Goal: Information Seeking & Learning: Learn about a topic

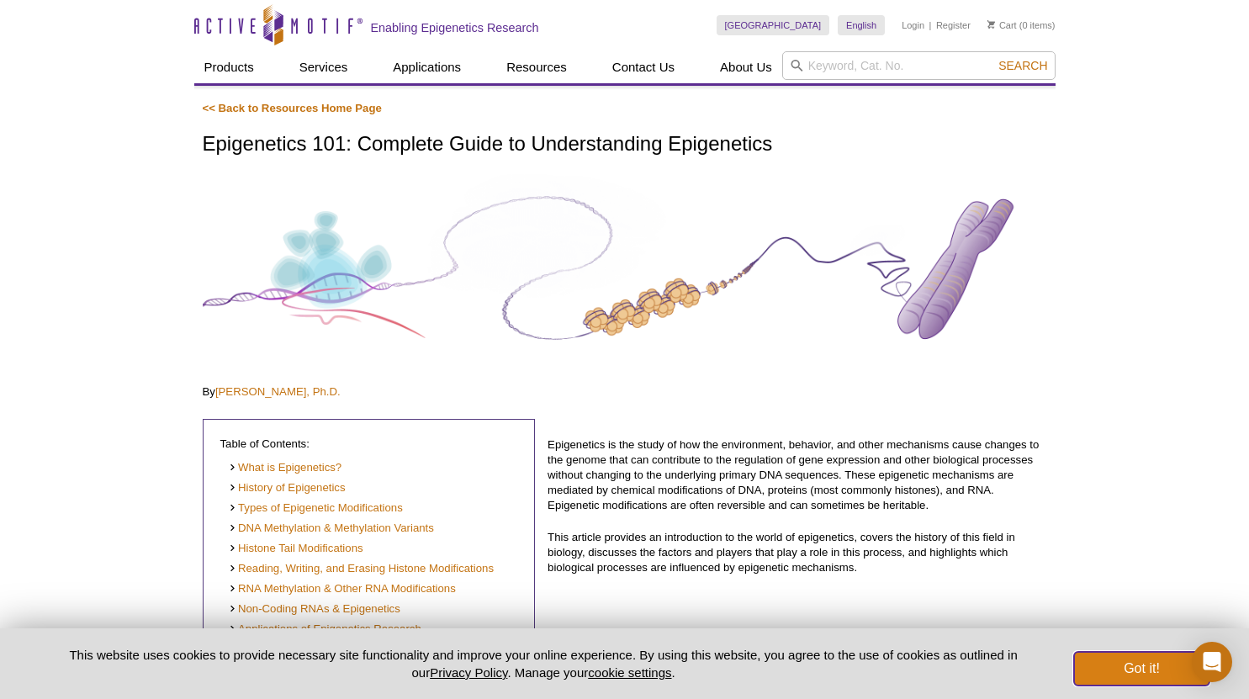
click at [1120, 676] on button "Got it!" at bounding box center [1141, 669] width 135 height 34
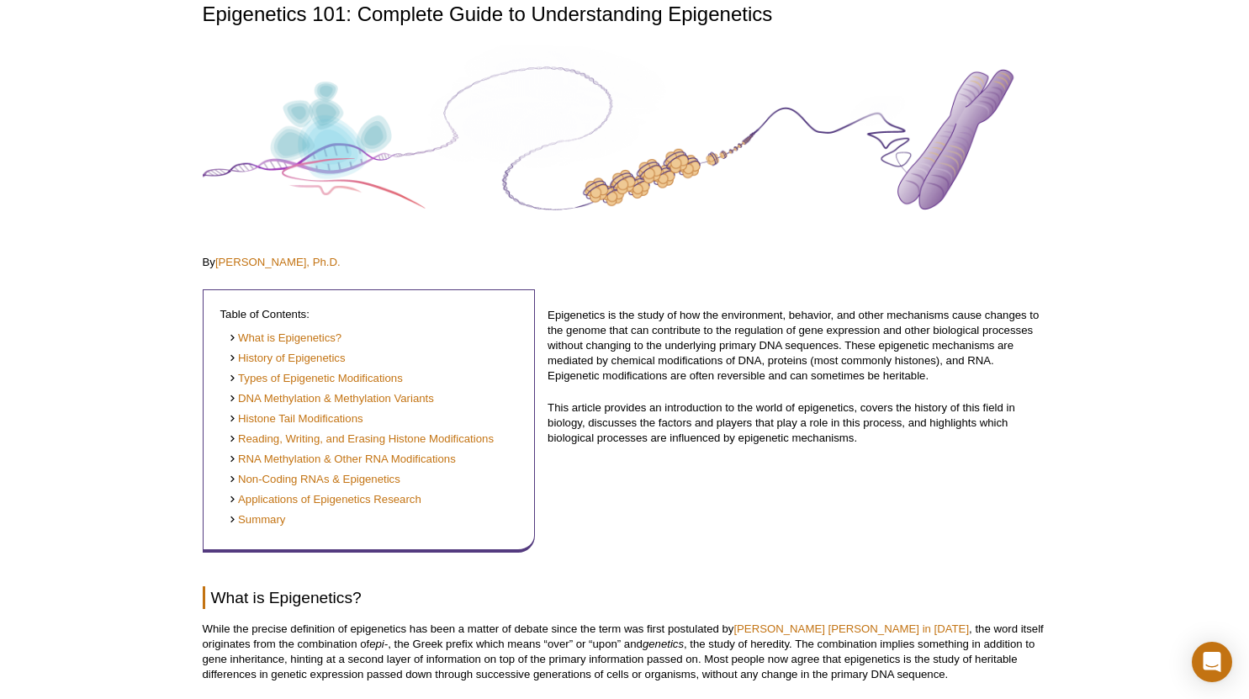
scroll to position [126, 0]
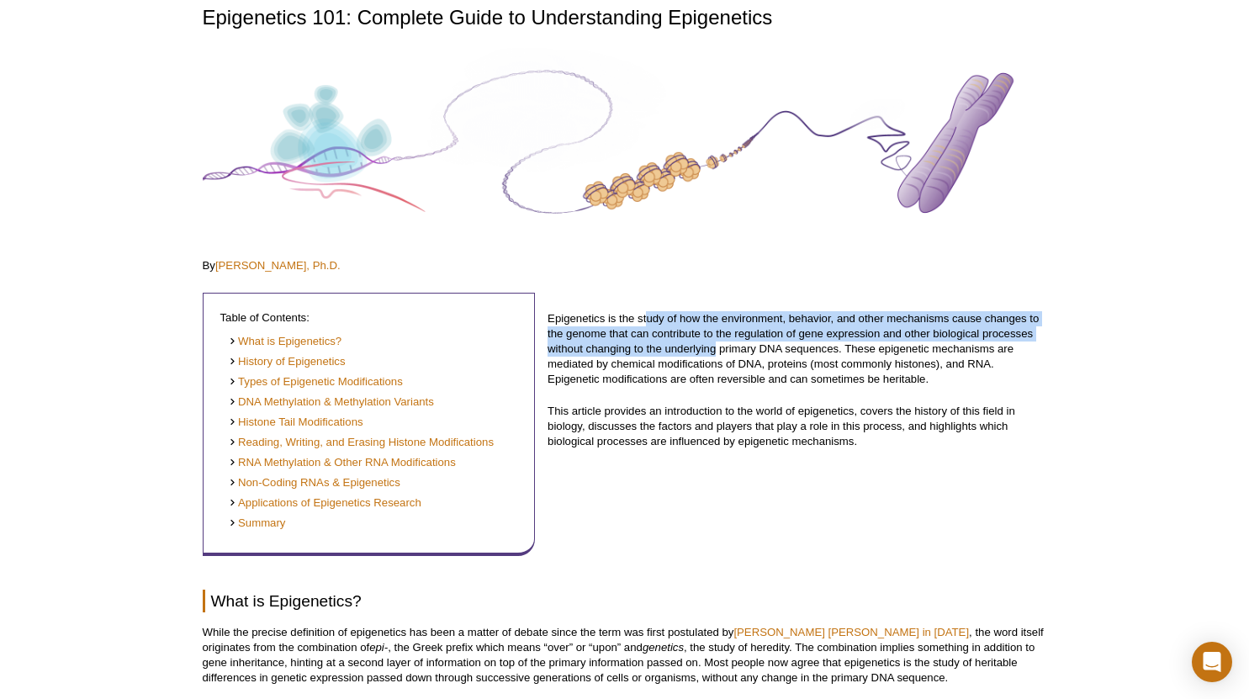
drag, startPoint x: 649, startPoint y: 313, endPoint x: 713, endPoint y: 352, distance: 75.2
click at [713, 352] on div "Epigenetics is the study of how the environment, behavior, and other mechanisms…" at bounding box center [797, 417] width 499 height 278
click at [713, 352] on p "Epigenetics is the study of how the environment, behavior, and other mechanisms…" at bounding box center [797, 349] width 499 height 76
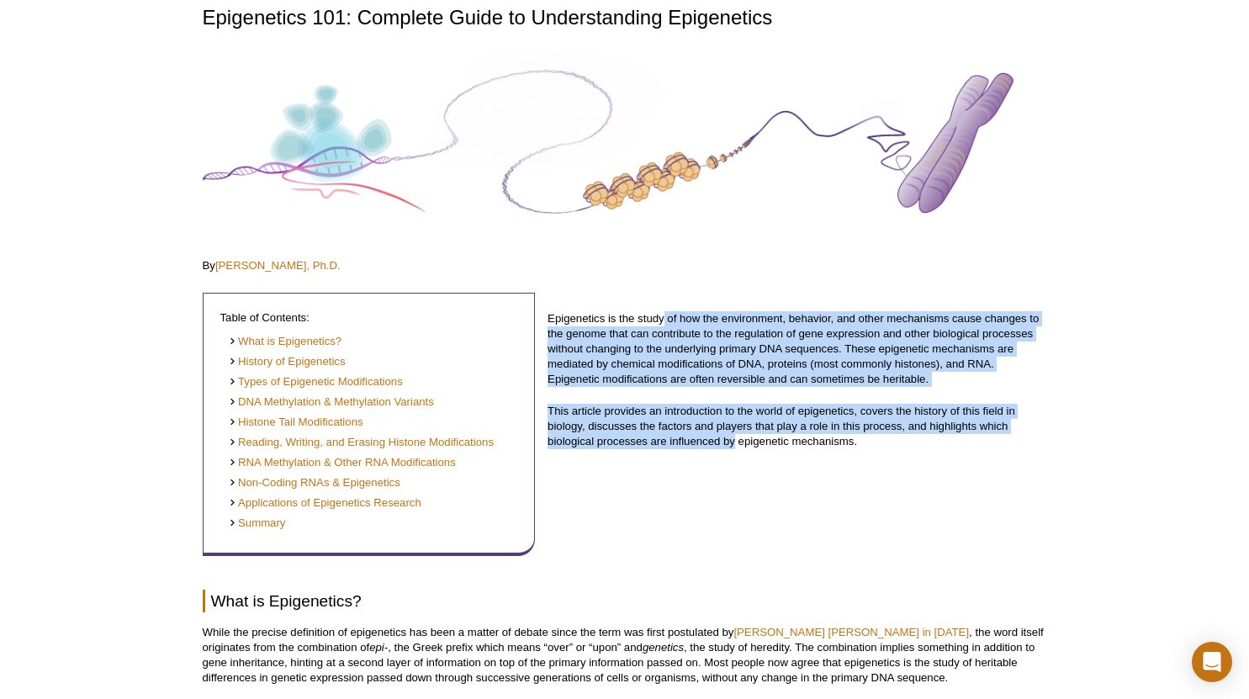
drag, startPoint x: 734, startPoint y: 435, endPoint x: 664, endPoint y: 317, distance: 136.9
click at [664, 317] on div "Epigenetics is the study of how the environment, behavior, and other mechanisms…" at bounding box center [797, 417] width 499 height 278
click at [664, 317] on p "Epigenetics is the study of how the environment, behavior, and other mechanisms…" at bounding box center [797, 349] width 499 height 76
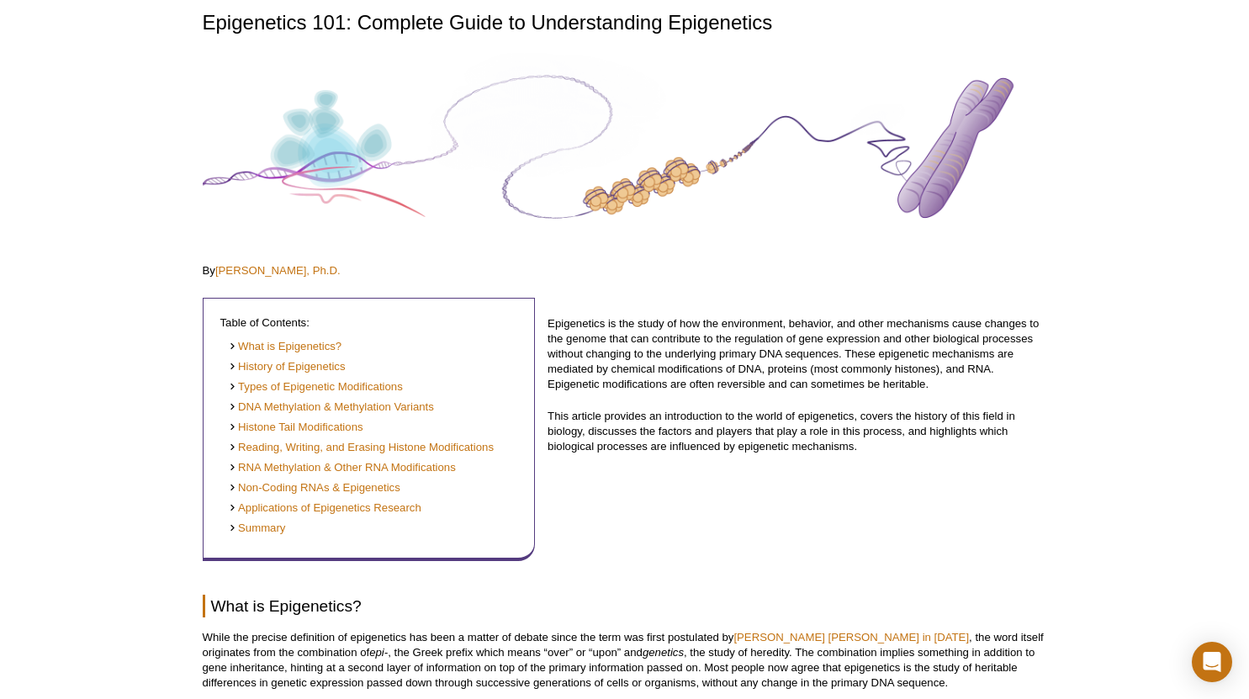
scroll to position [119, 0]
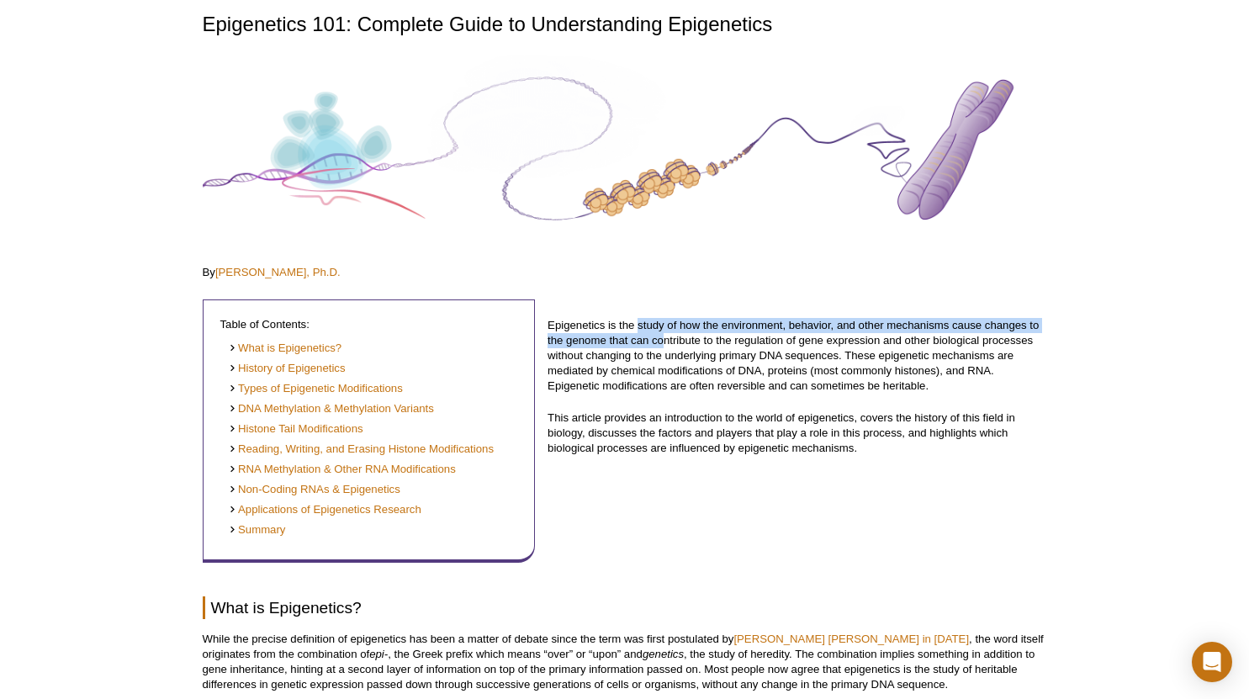
drag, startPoint x: 640, startPoint y: 326, endPoint x: 666, endPoint y: 340, distance: 29.3
click at [666, 340] on p "Epigenetics is the study of how the environment, behavior, and other mechanisms…" at bounding box center [797, 356] width 499 height 76
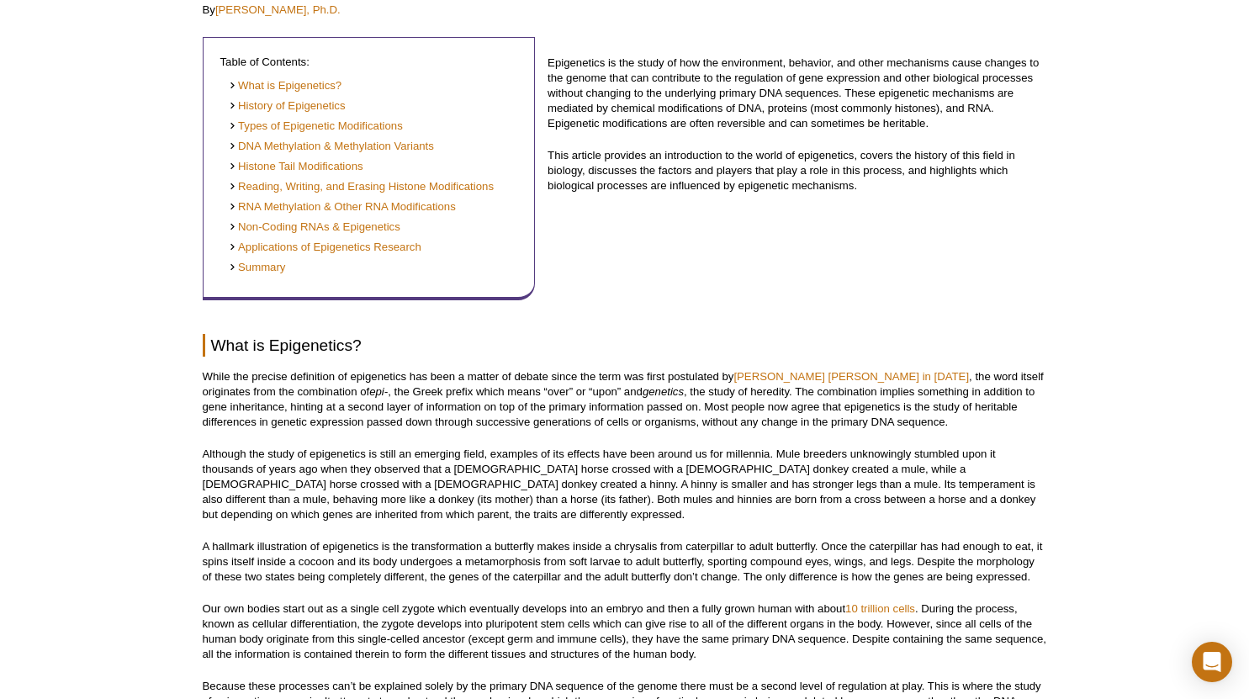
scroll to position [383, 0]
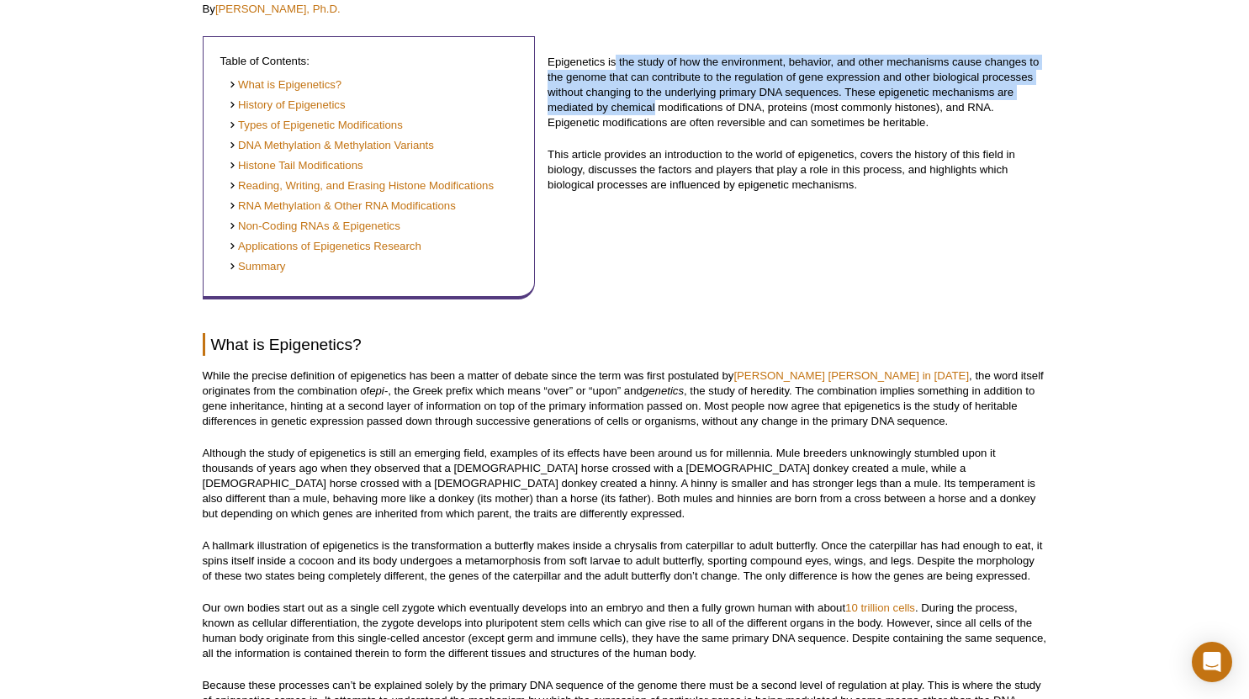
drag, startPoint x: 618, startPoint y: 61, endPoint x: 655, endPoint y: 110, distance: 61.2
click at [655, 110] on p "Epigenetics is the study of how the environment, behavior, and other mechanisms…" at bounding box center [797, 93] width 499 height 76
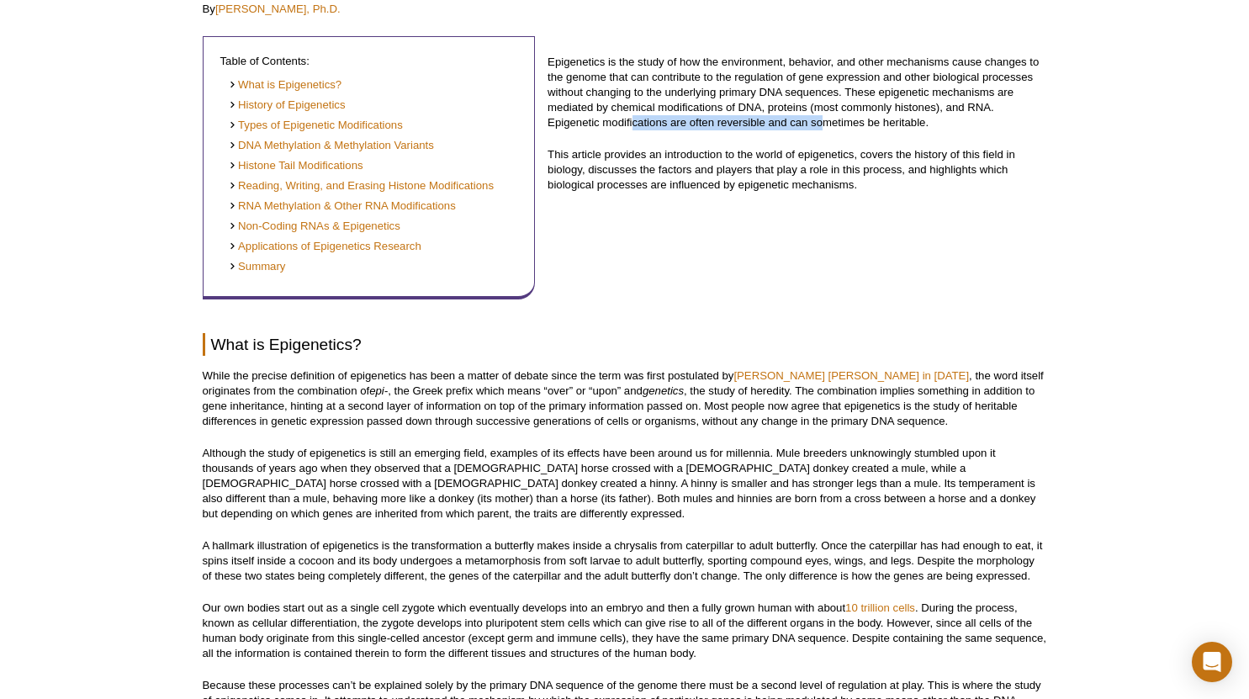
drag, startPoint x: 631, startPoint y: 130, endPoint x: 824, endPoint y: 128, distance: 193.5
click at [824, 128] on p "Epigenetics is the study of how the environment, behavior, and other mechanisms…" at bounding box center [797, 93] width 499 height 76
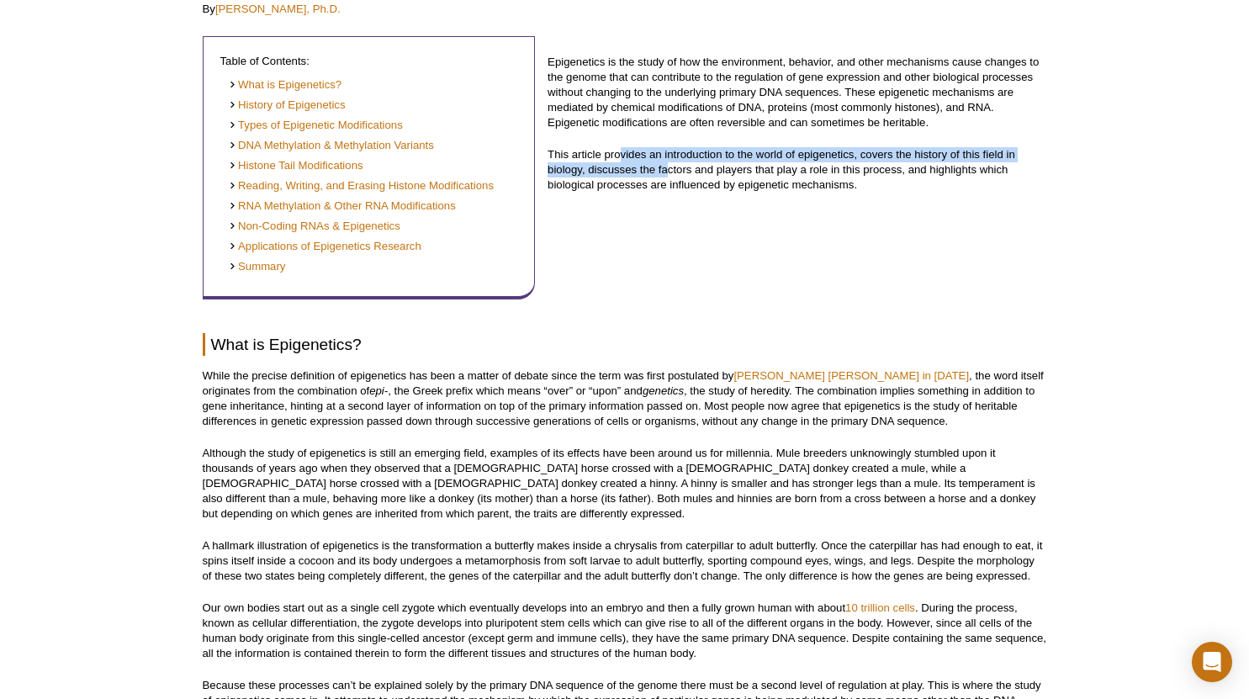
drag, startPoint x: 620, startPoint y: 156, endPoint x: 667, endPoint y: 174, distance: 50.6
click at [667, 174] on p "This article provides an introduction to the world of epigenetics, covers the h…" at bounding box center [797, 169] width 499 height 45
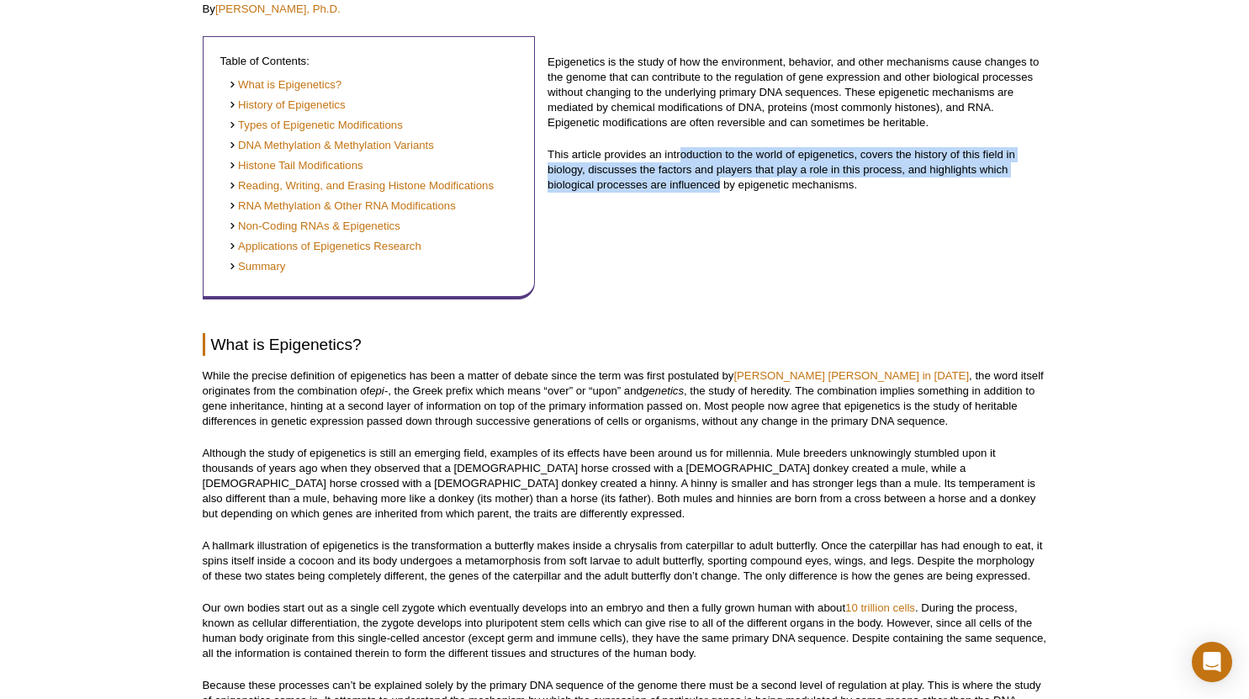
drag, startPoint x: 722, startPoint y: 188, endPoint x: 682, endPoint y: 160, distance: 48.3
click at [682, 160] on p "This article provides an introduction to the world of epigenetics, covers the h…" at bounding box center [797, 169] width 499 height 45
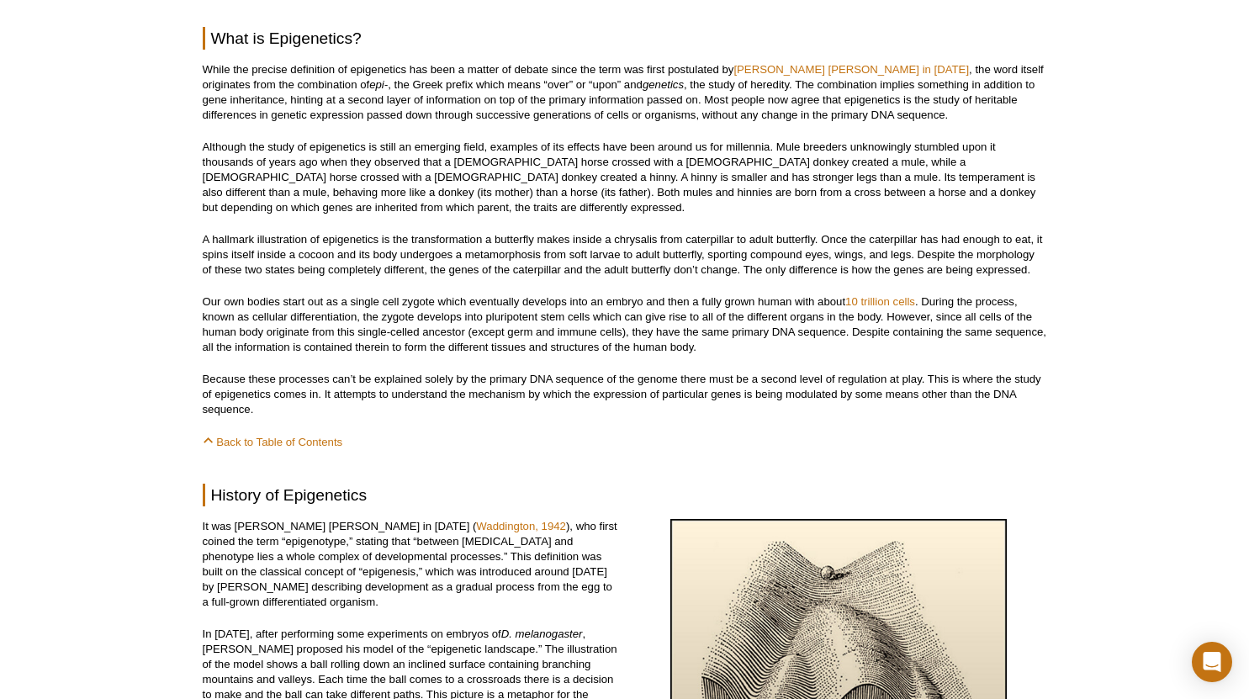
scroll to position [699, 0]
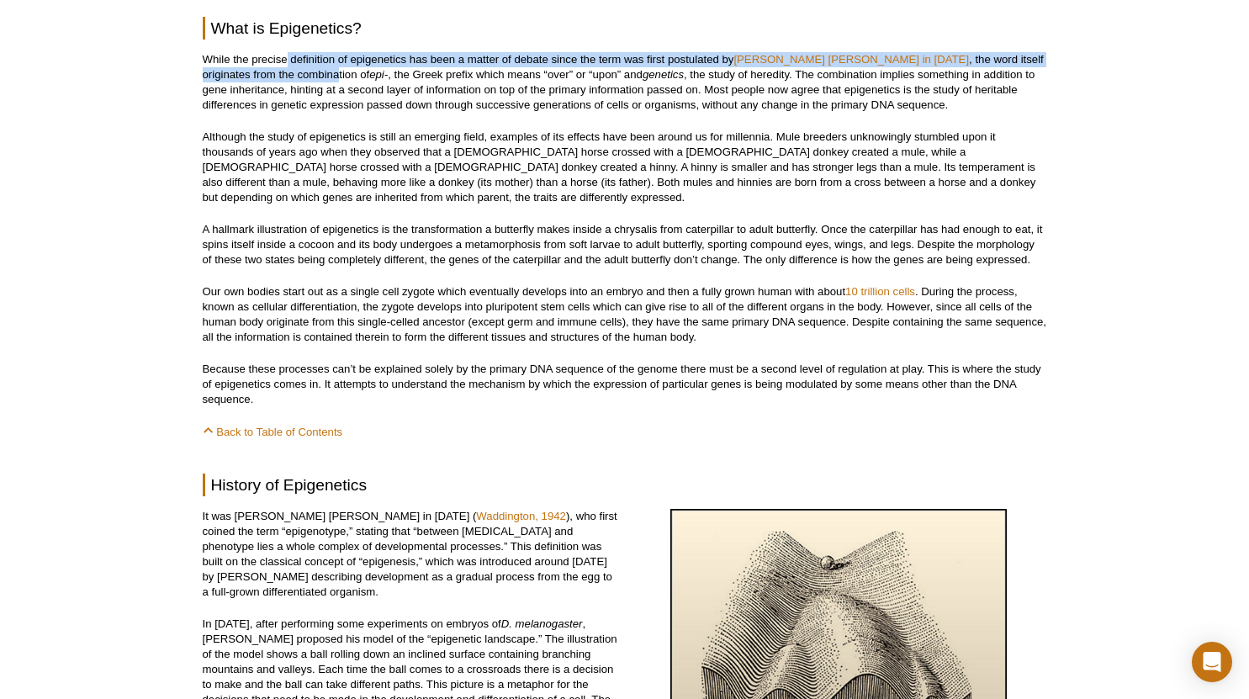
drag, startPoint x: 289, startPoint y: 61, endPoint x: 262, endPoint y: 81, distance: 33.2
click at [262, 81] on p "While the precise definition of epigenetics has been a matter of debate since t…" at bounding box center [625, 82] width 845 height 61
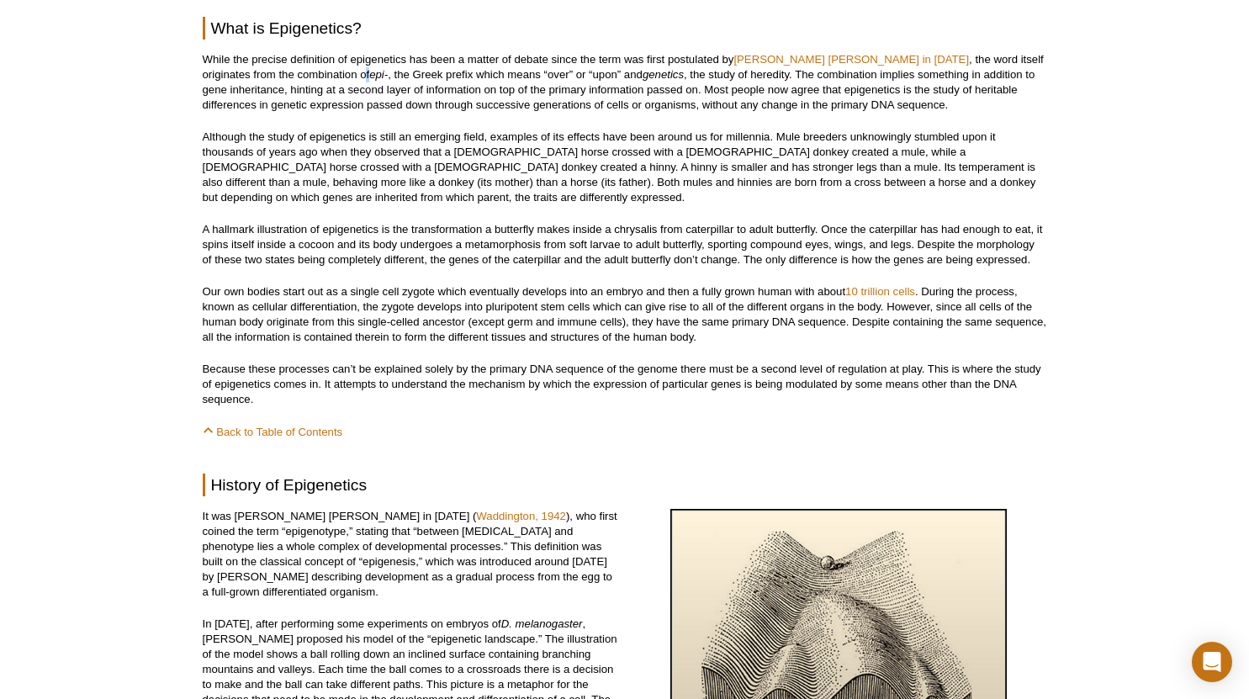
click at [292, 81] on p "While the precise definition of epigenetics has been a matter of debate since t…" at bounding box center [625, 82] width 845 height 61
click at [340, 97] on p "While the precise definition of epigenetics has been a matter of debate since t…" at bounding box center [625, 82] width 845 height 61
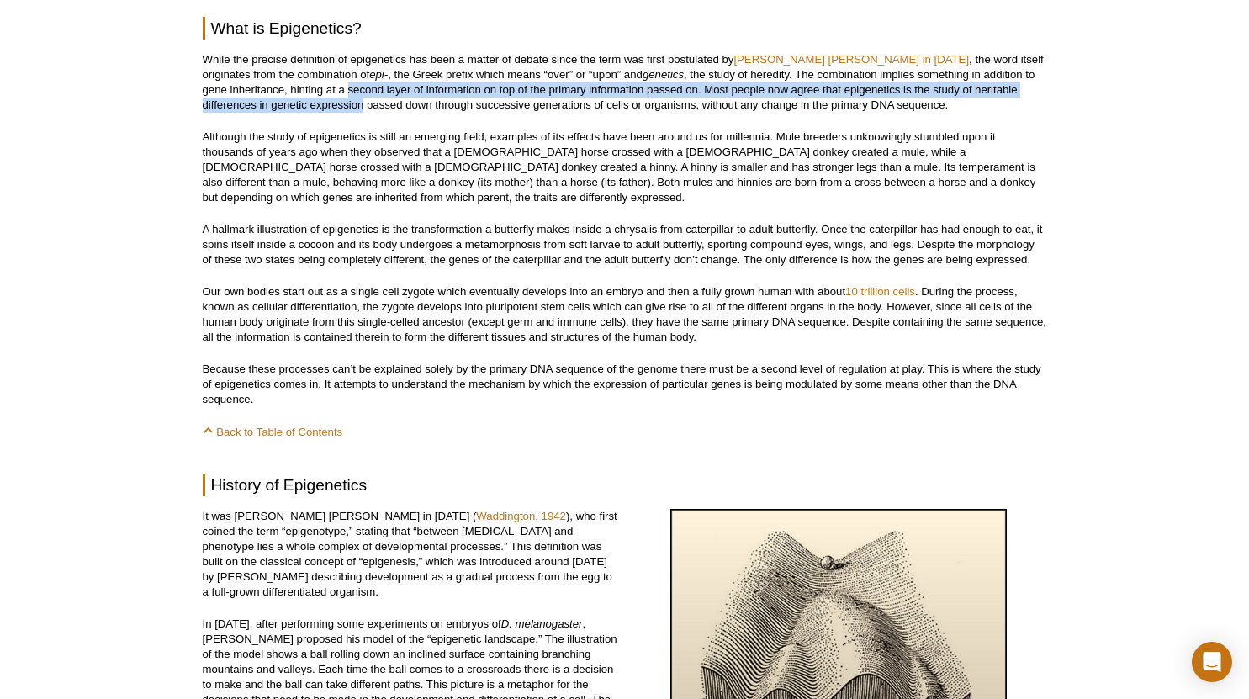
drag, startPoint x: 321, startPoint y: 98, endPoint x: 364, endPoint y: 106, distance: 44.5
click at [364, 106] on p "While the precise definition of epigenetics has been a matter of debate since t…" at bounding box center [625, 82] width 845 height 61
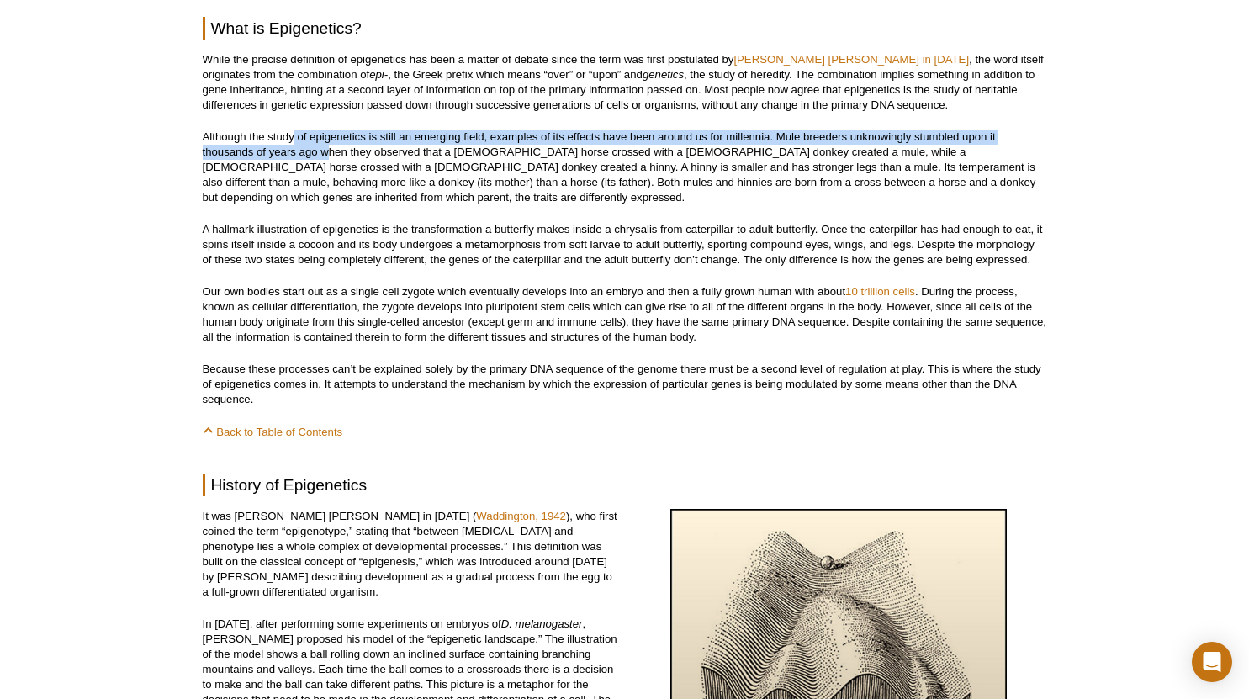
drag, startPoint x: 292, startPoint y: 146, endPoint x: 325, endPoint y: 160, distance: 35.8
click at [325, 160] on p "Although the study of epigenetics is still an emerging field, examples of its e…" at bounding box center [625, 168] width 845 height 76
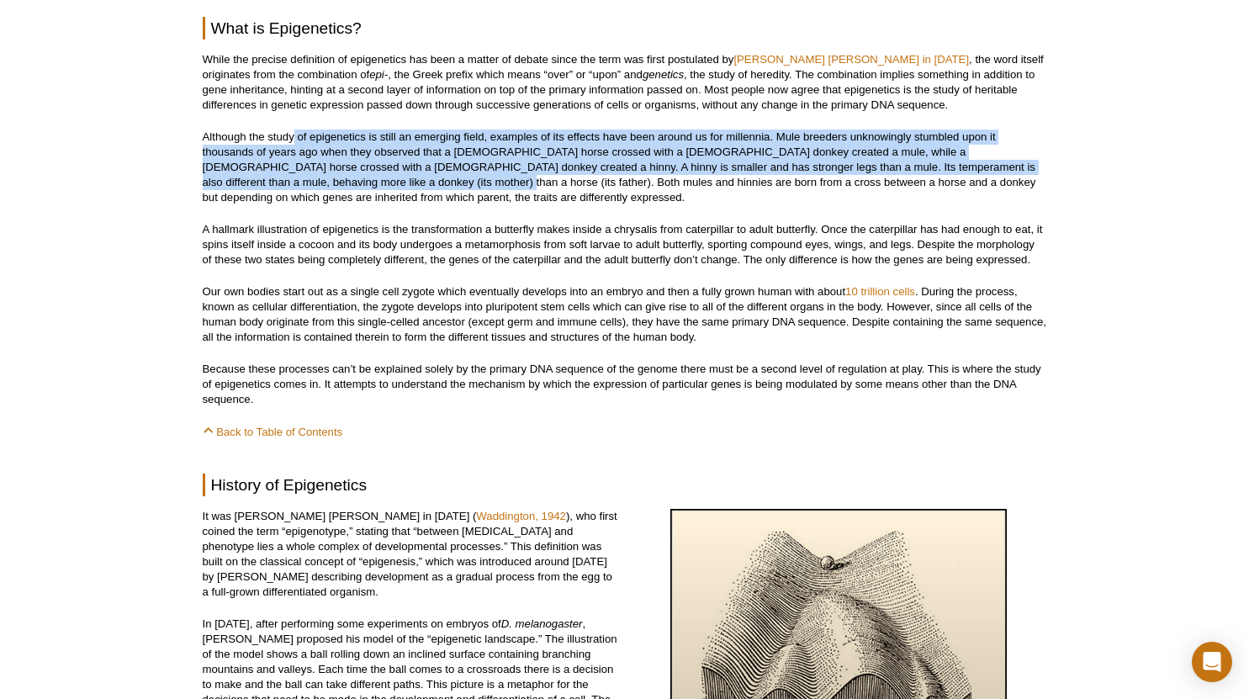
drag, startPoint x: 295, startPoint y: 140, endPoint x: 330, endPoint y: 185, distance: 57.0
click at [330, 185] on p "Although the study of epigenetics is still an emerging field, examples of its e…" at bounding box center [625, 168] width 845 height 76
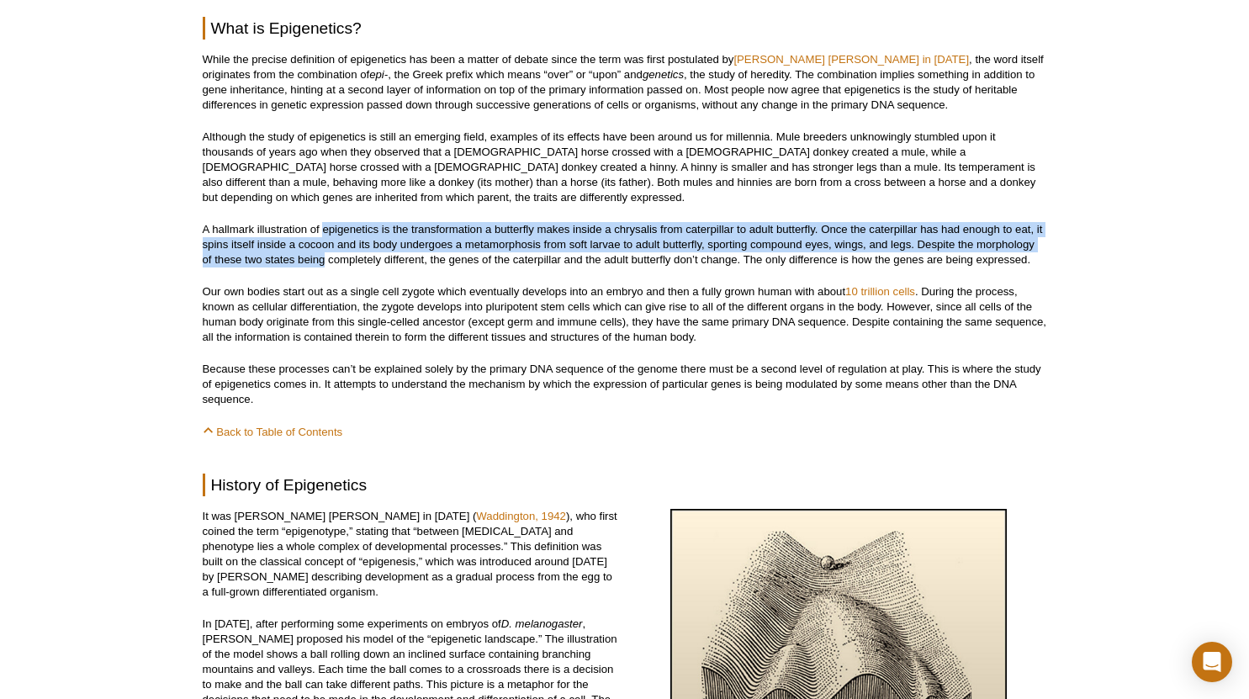
drag, startPoint x: 321, startPoint y: 232, endPoint x: 325, endPoint y: 257, distance: 25.5
click at [325, 257] on p "A hallmark illustration of epigenetics is the transformation a butterfly makes …" at bounding box center [625, 244] width 845 height 45
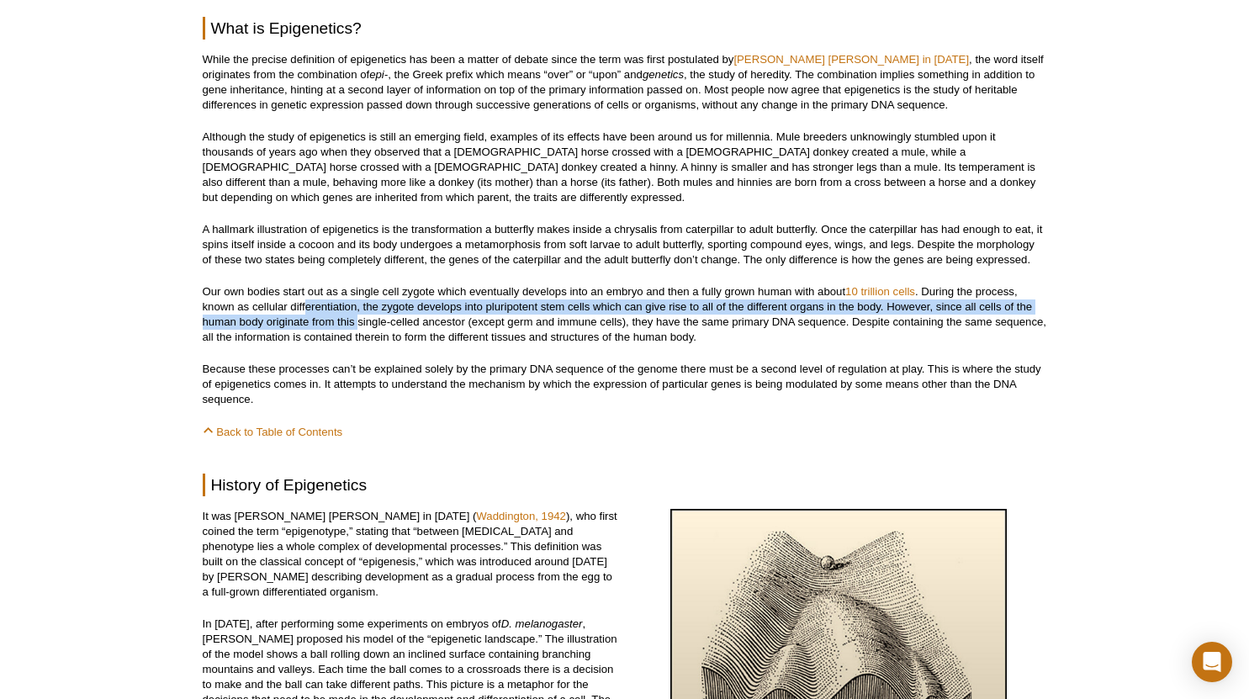
drag, startPoint x: 320, startPoint y: 313, endPoint x: 359, endPoint y: 332, distance: 44.0
click at [359, 332] on p "Our own bodies start out as a single cell zygote which eventually develops into…" at bounding box center [625, 314] width 845 height 61
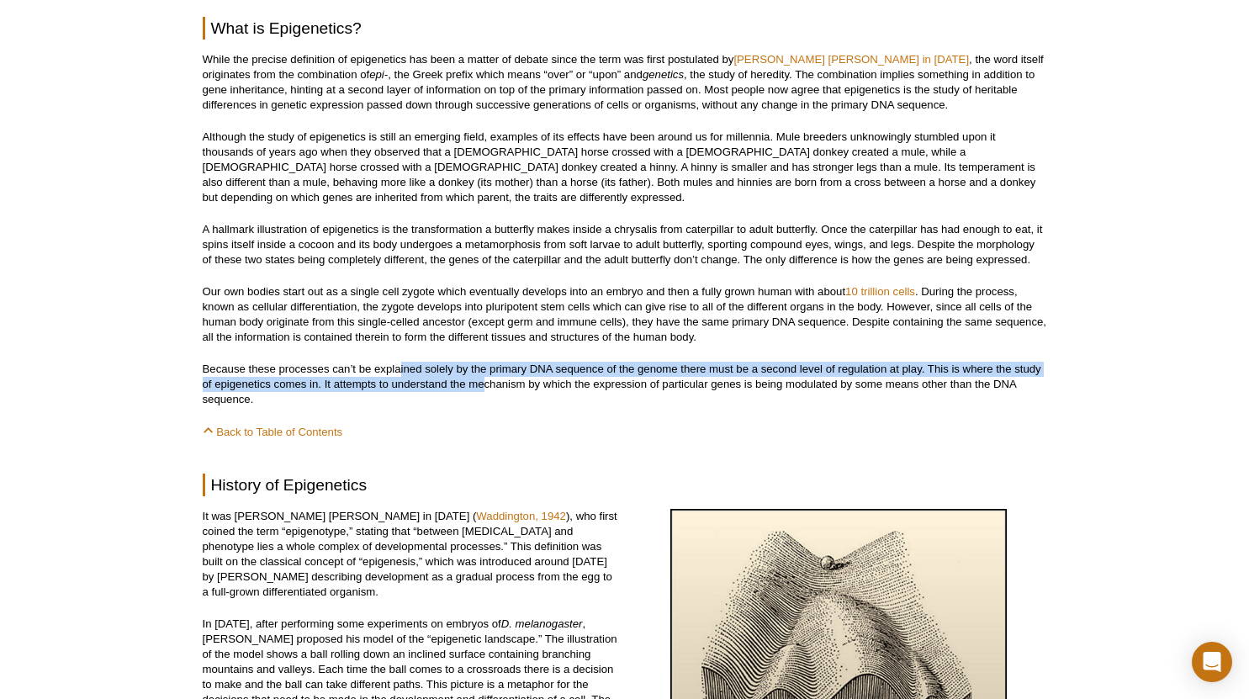
drag, startPoint x: 401, startPoint y: 368, endPoint x: 485, endPoint y: 392, distance: 86.6
click at [485, 392] on p "Because these processes can’t be explained solely by the primary DNA sequence o…" at bounding box center [625, 384] width 845 height 45
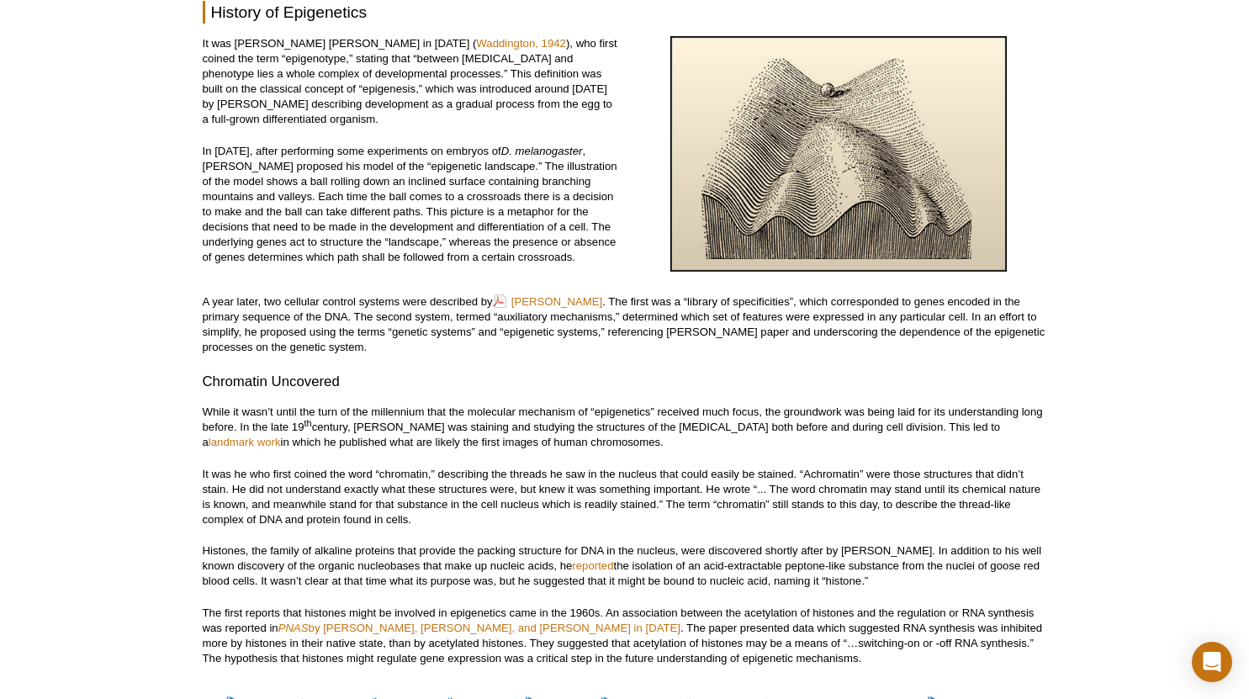
scroll to position [1171, 0]
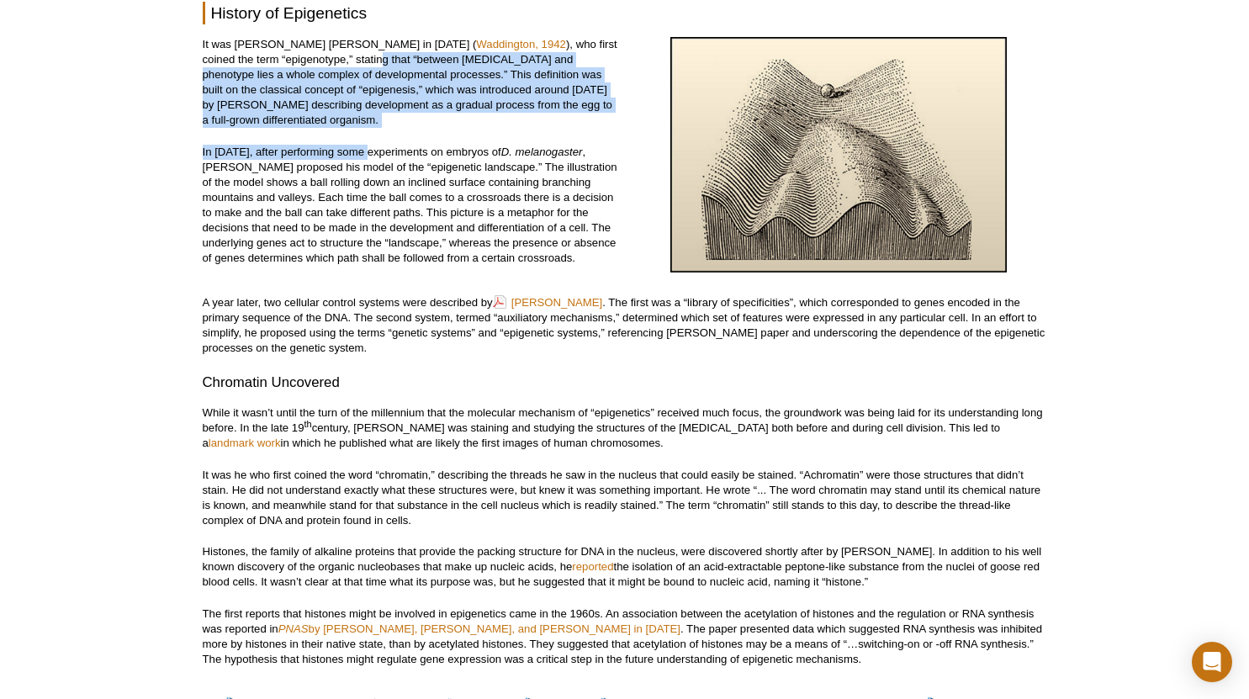
drag, startPoint x: 330, startPoint y: 70, endPoint x: 371, endPoint y: 162, distance: 101.3
click at [371, 162] on div "It was [PERSON_NAME] [PERSON_NAME] in [DATE] ( [GEOGRAPHIC_DATA], 1942 ), who f…" at bounding box center [411, 160] width 416 height 246
click at [371, 162] on p "In [DATE], after performing some experiments on embryos of D. melanogaster , [P…" at bounding box center [411, 205] width 416 height 121
drag, startPoint x: 267, startPoint y: 63, endPoint x: 286, endPoint y: 131, distance: 70.8
click at [286, 128] on p "It was [PERSON_NAME] [PERSON_NAME] in [DATE] ( [GEOGRAPHIC_DATA], 1942 ), who f…" at bounding box center [411, 82] width 416 height 91
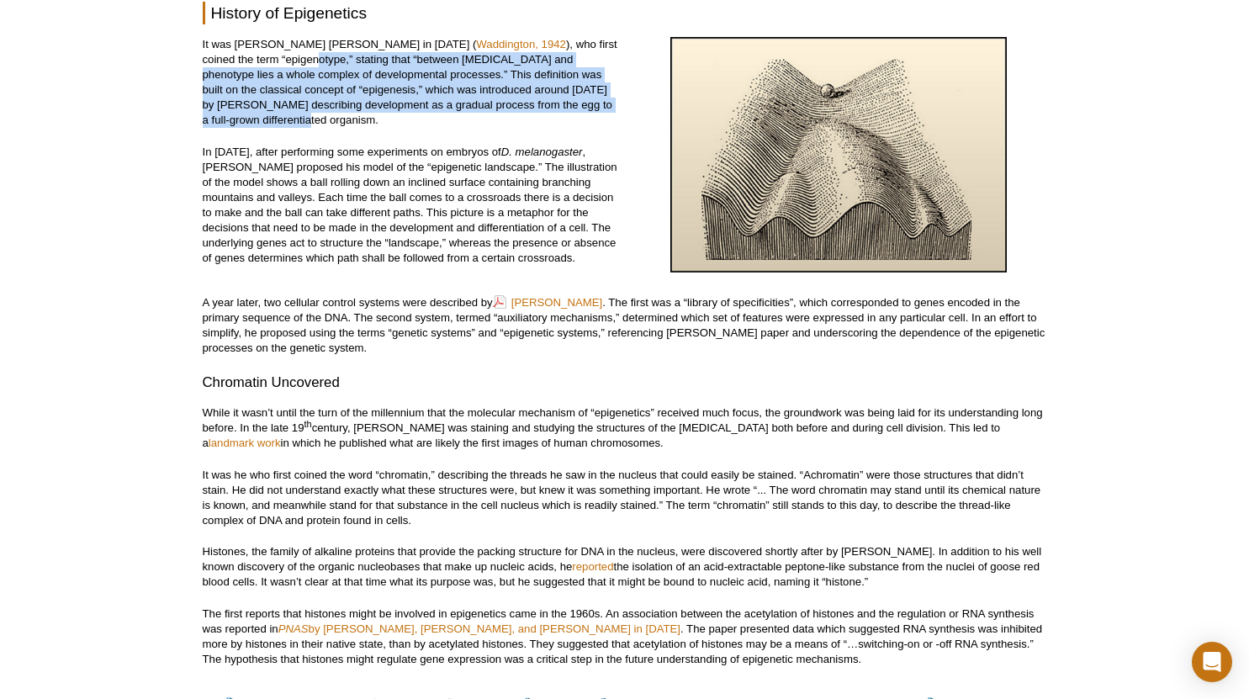
click at [286, 128] on p "It was [PERSON_NAME] [PERSON_NAME] in [DATE] ( [GEOGRAPHIC_DATA], 1942 ), who f…" at bounding box center [411, 82] width 416 height 91
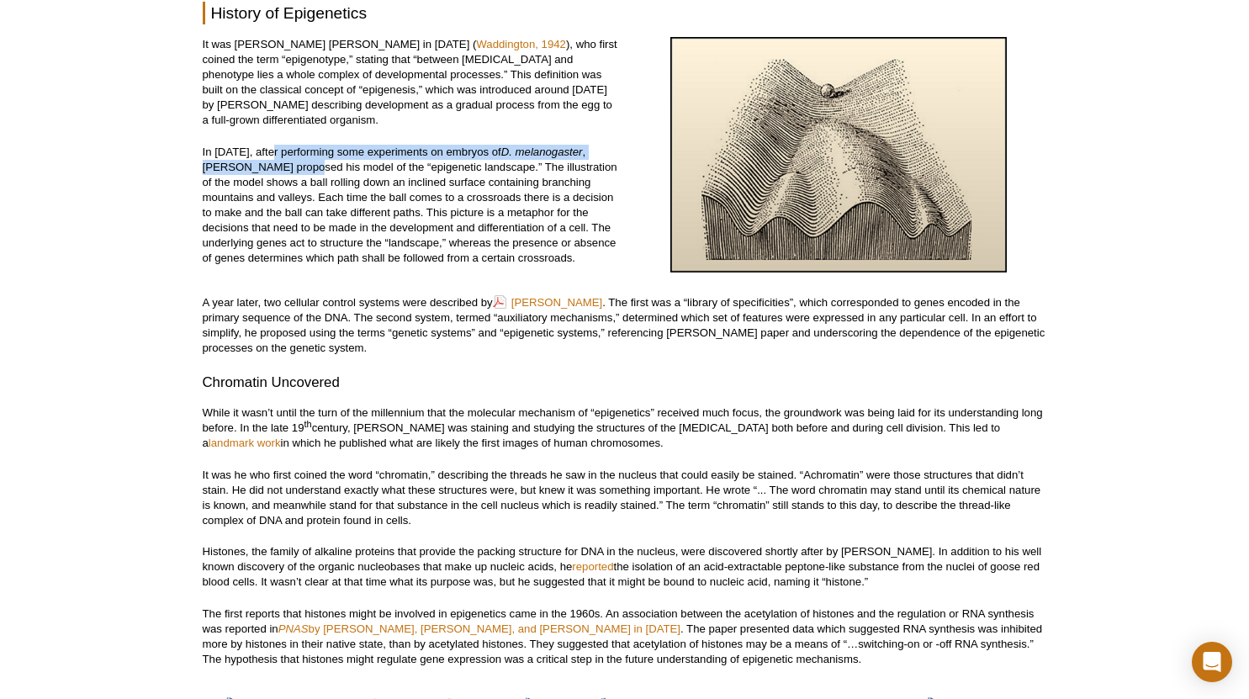
drag, startPoint x: 269, startPoint y: 153, endPoint x: 307, endPoint y: 177, distance: 44.6
click at [307, 177] on p "In [DATE], after performing some experiments on embryos of D. melanogaster , [P…" at bounding box center [411, 205] width 416 height 121
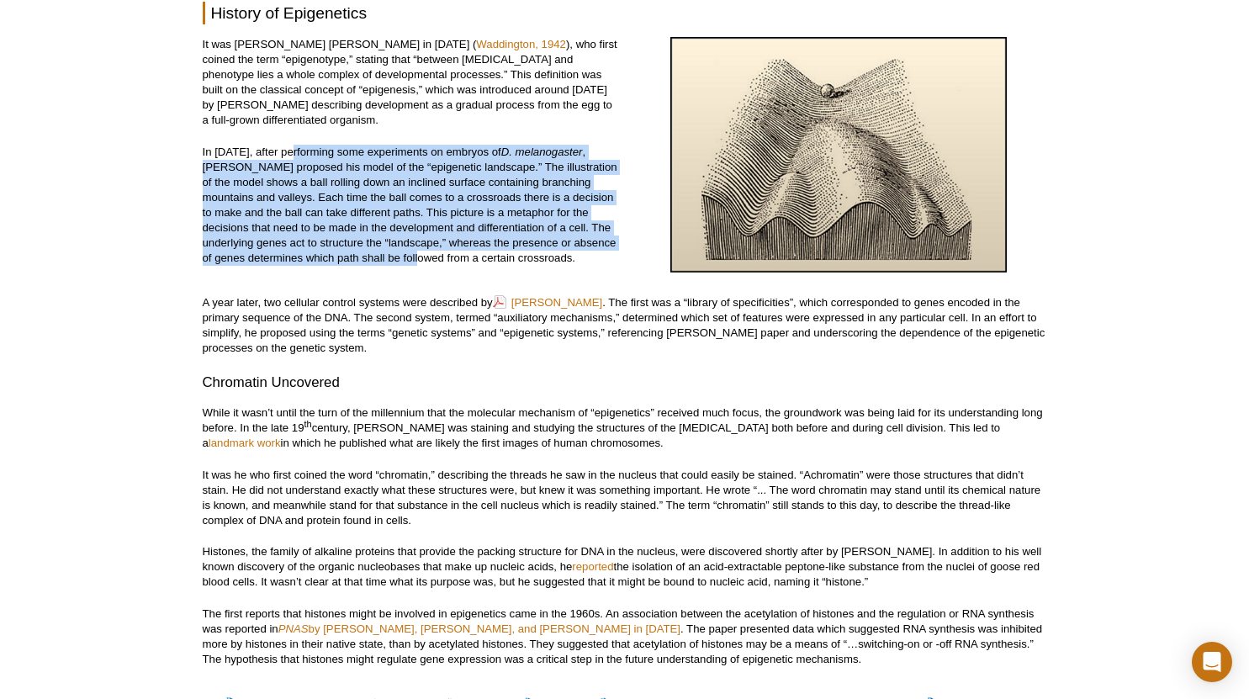
drag, startPoint x: 289, startPoint y: 157, endPoint x: 392, endPoint y: 263, distance: 148.1
click at [392, 263] on p "In [DATE], after performing some experiments on embryos of D. melanogaster , [P…" at bounding box center [411, 205] width 416 height 121
drag, startPoint x: 474, startPoint y: 268, endPoint x: 290, endPoint y: 153, distance: 216.2
click at [290, 153] on p "In [DATE], after performing some experiments on embryos of D. melanogaster , [P…" at bounding box center [411, 205] width 416 height 121
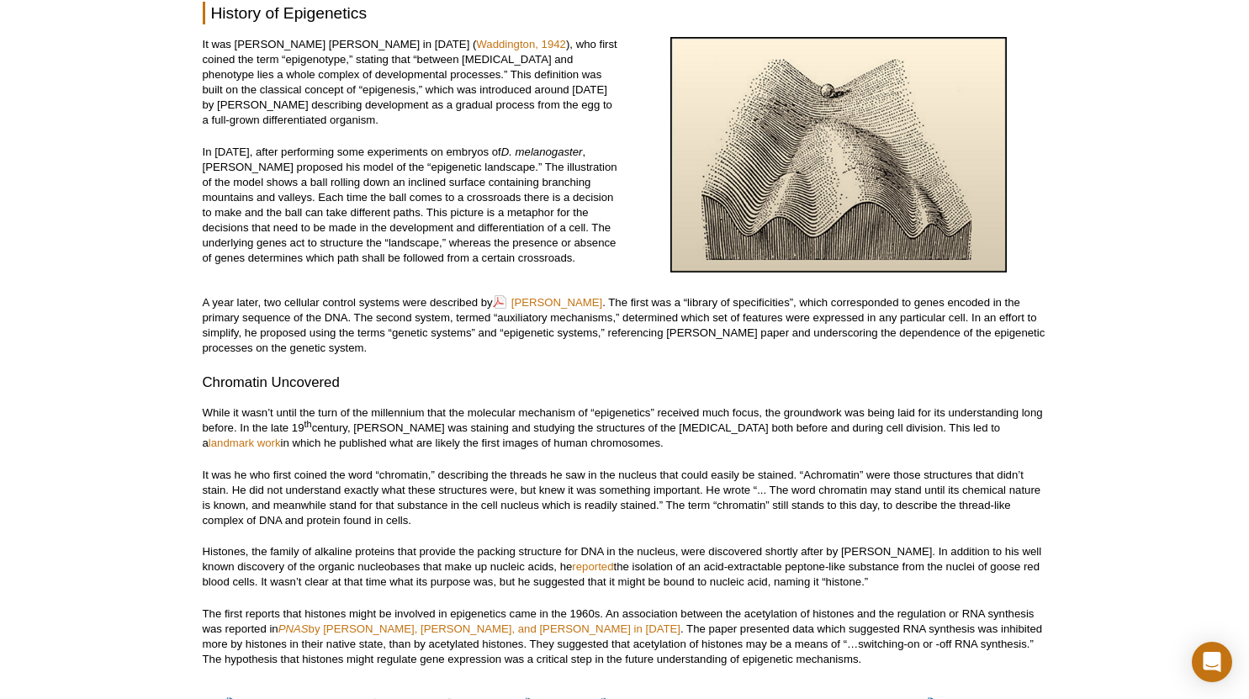
click at [270, 154] on p "In [DATE], after performing some experiments on embryos of D. melanogaster , [P…" at bounding box center [411, 205] width 416 height 121
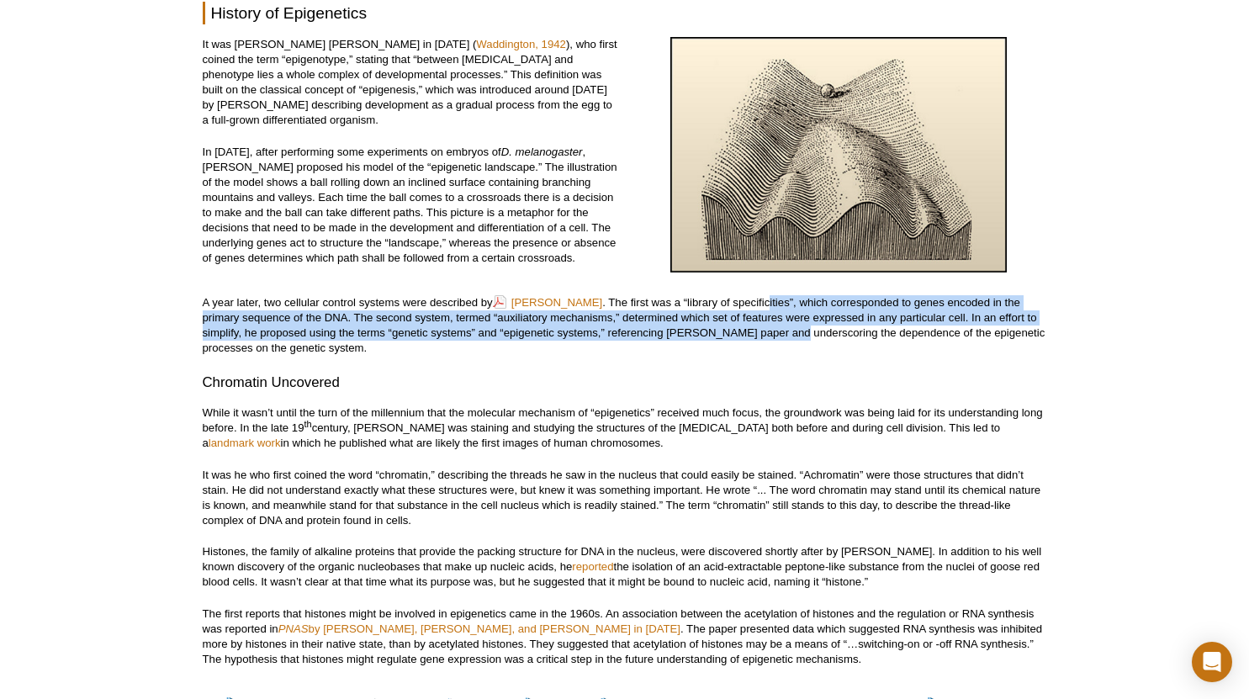
drag, startPoint x: 802, startPoint y: 309, endPoint x: 805, endPoint y: 332, distance: 23.8
click at [805, 332] on p "A year later, two cellular control systems were described by [PERSON_NAME] . Th…" at bounding box center [625, 325] width 845 height 61
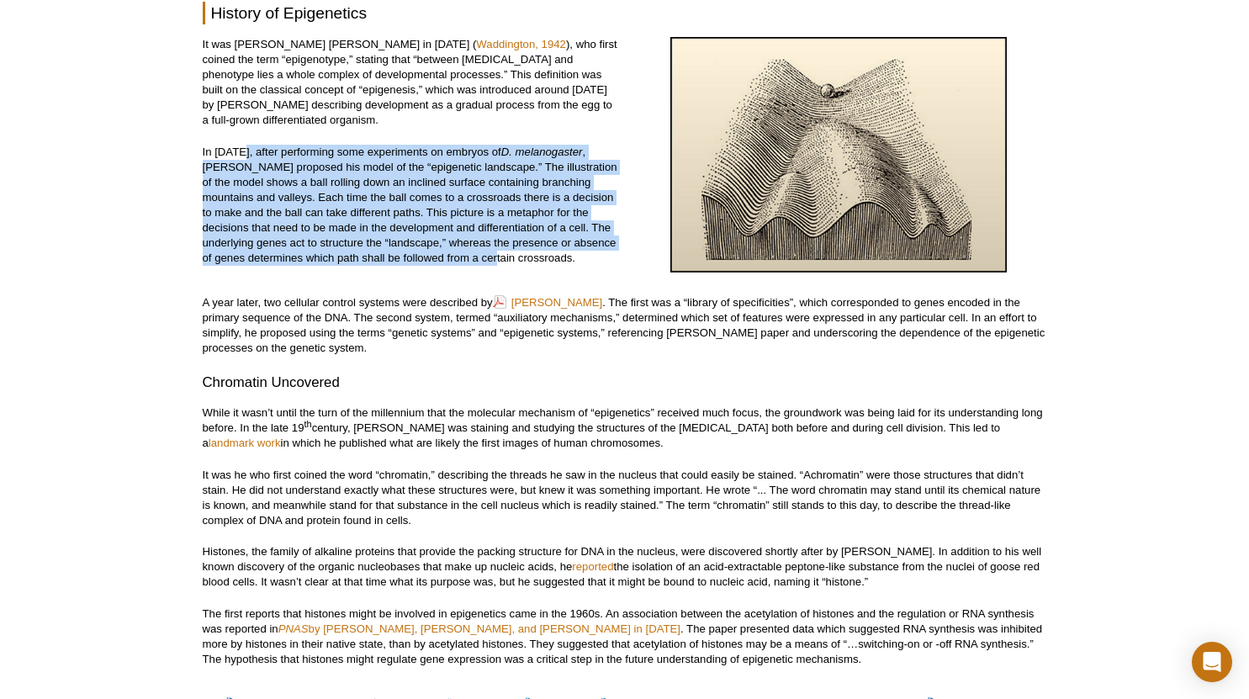
drag, startPoint x: 242, startPoint y: 152, endPoint x: 466, endPoint y: 258, distance: 247.6
click at [466, 258] on p "In [DATE], after performing some experiments on embryos of D. melanogaster , [P…" at bounding box center [411, 205] width 416 height 121
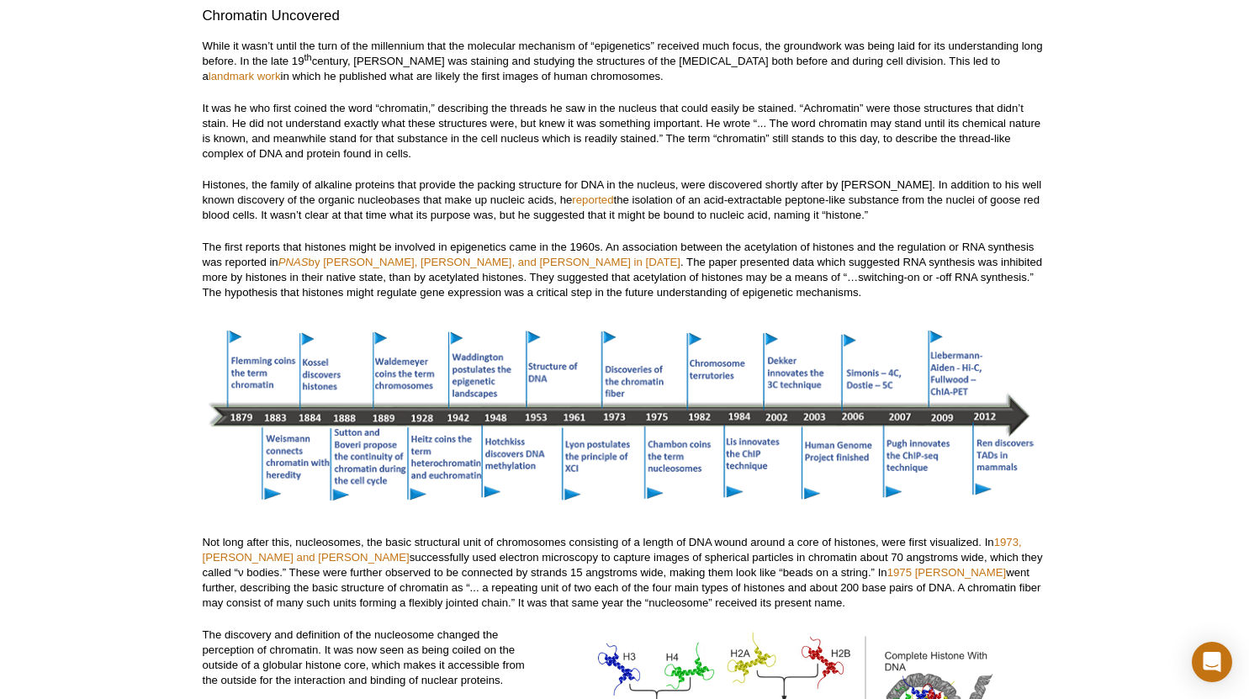
scroll to position [1540, 0]
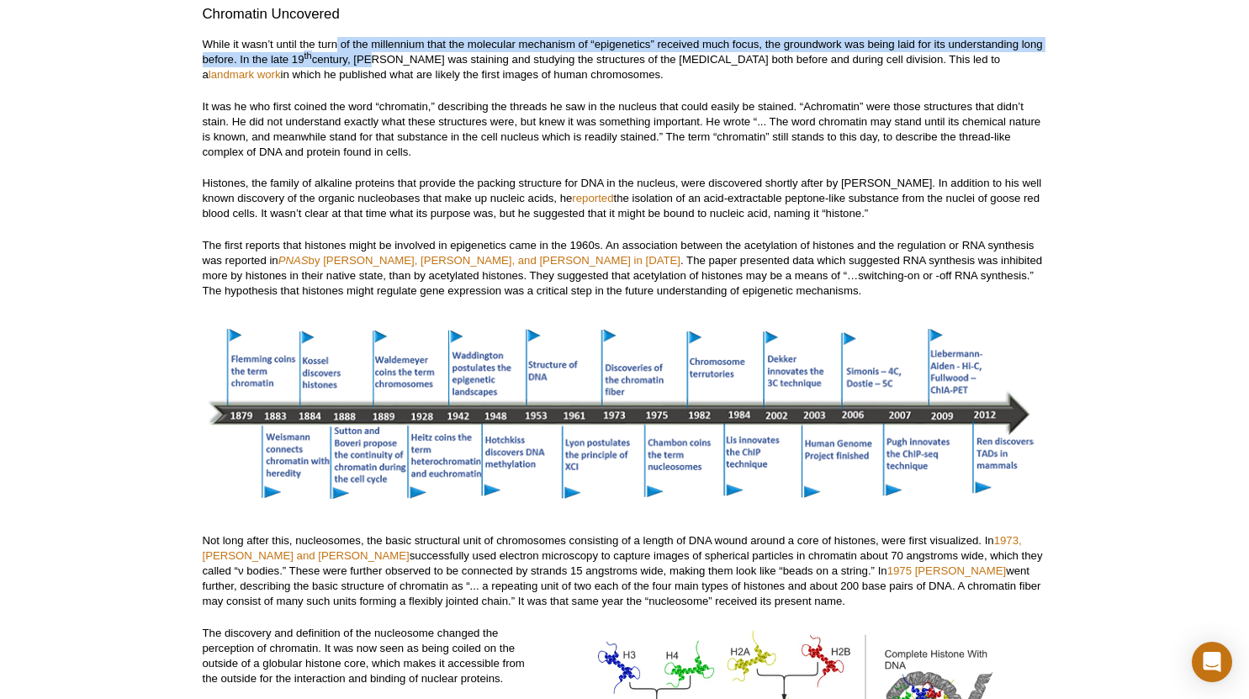
drag, startPoint x: 337, startPoint y: 49, endPoint x: 373, endPoint y: 67, distance: 40.6
click at [373, 67] on p "While it wasn’t until the turn of the millennium that the molecular mechanism o…" at bounding box center [625, 59] width 845 height 45
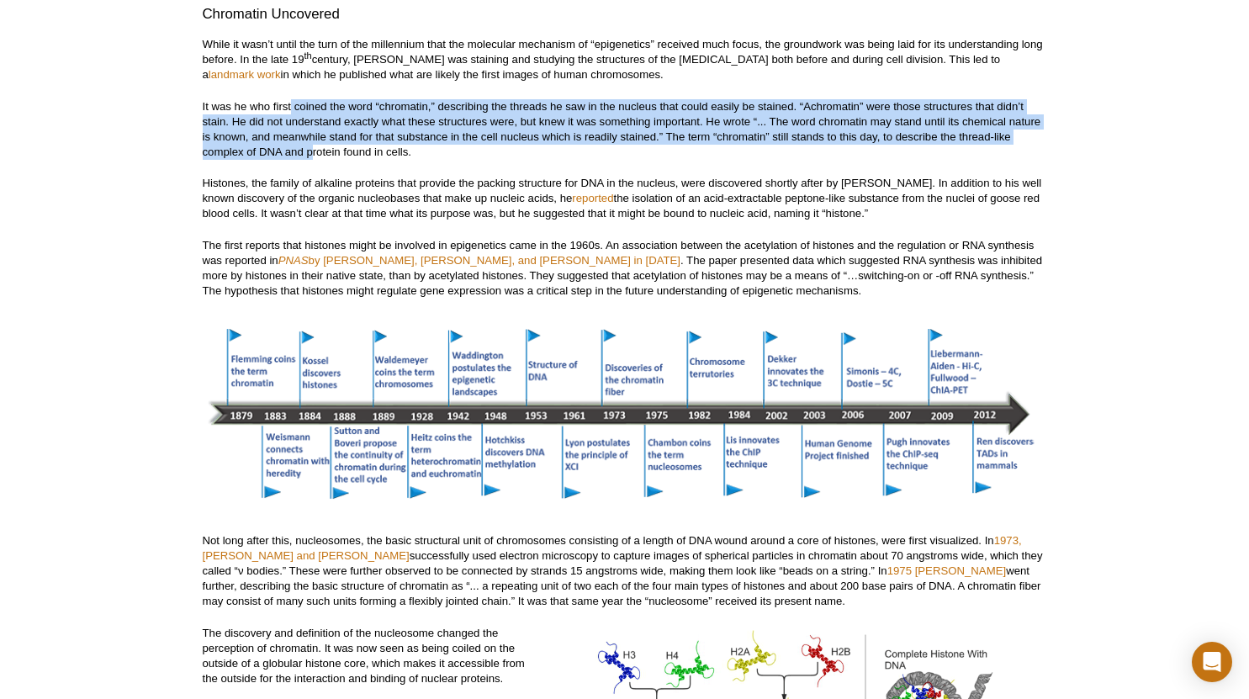
drag, startPoint x: 292, startPoint y: 107, endPoint x: 314, endPoint y: 158, distance: 55.8
click at [314, 158] on p "It was he who first coined the word “chromatin,” describing the threads he saw …" at bounding box center [625, 129] width 845 height 61
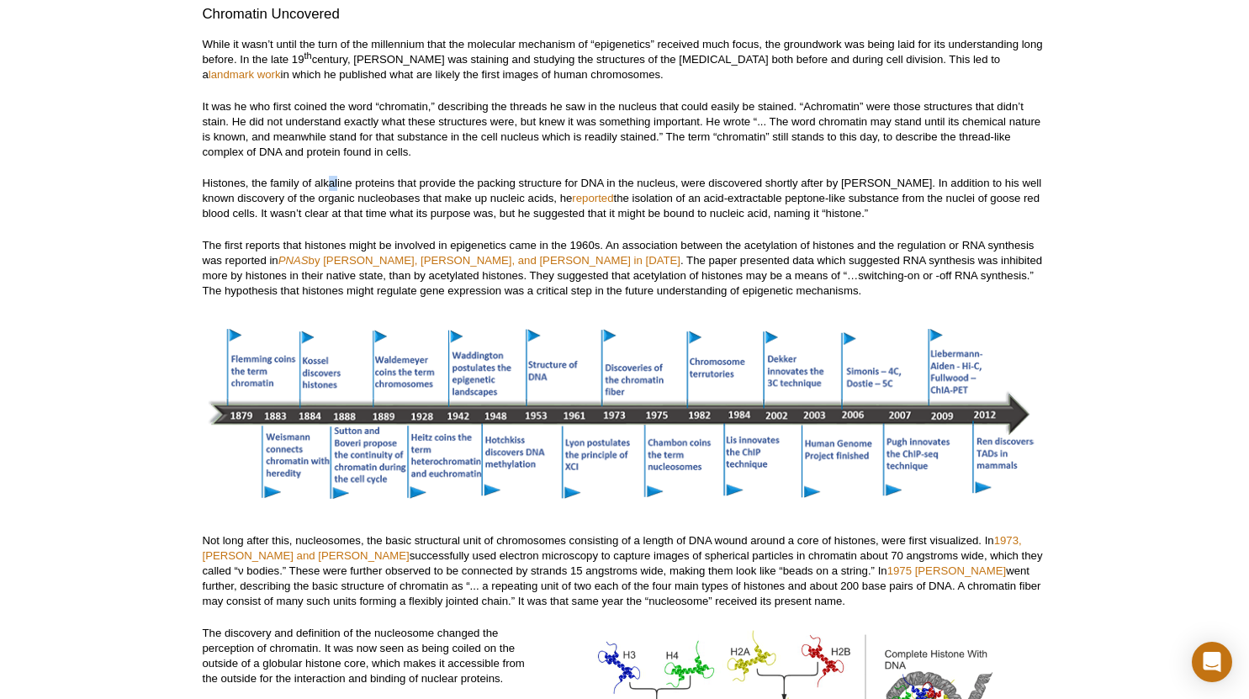
click at [337, 193] on p "Histones, the family of alkaline proteins that provide the packing structure fo…" at bounding box center [625, 198] width 845 height 45
click at [338, 193] on p "Histones, the family of alkaline proteins that provide the packing structure fo…" at bounding box center [625, 198] width 845 height 45
click at [347, 204] on p "Histones, the family of alkaline proteins that provide the packing structure fo…" at bounding box center [625, 198] width 845 height 45
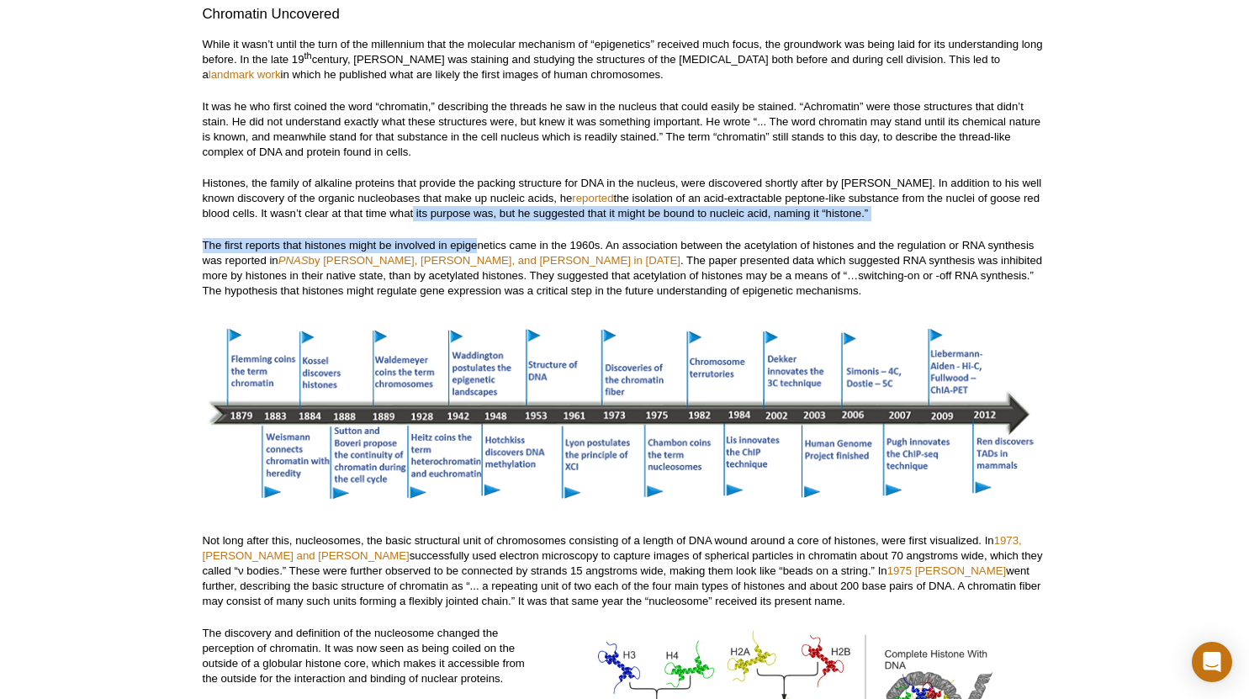
drag, startPoint x: 407, startPoint y: 217, endPoint x: 477, endPoint y: 249, distance: 76.8
click at [477, 249] on p "The first reports that histones might be involved in epigenetics came in the 19…" at bounding box center [625, 268] width 845 height 61
drag, startPoint x: 489, startPoint y: 249, endPoint x: 432, endPoint y: 220, distance: 63.2
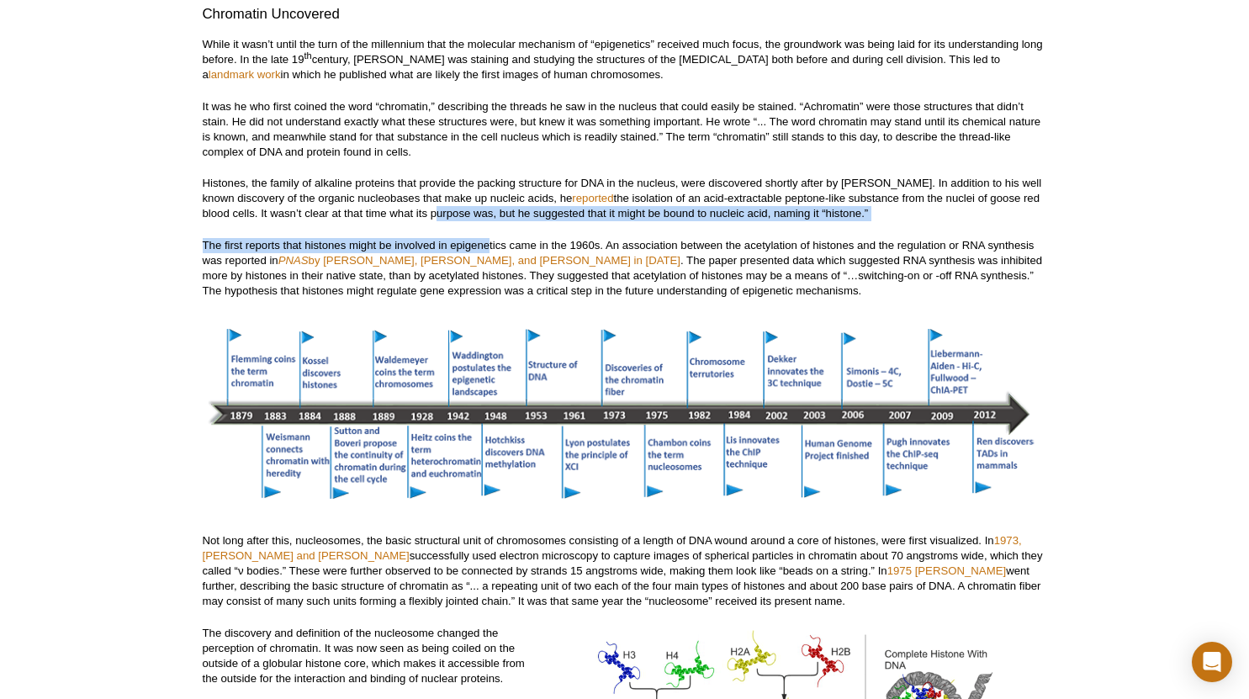
click at [432, 220] on p "Histones, the family of alkaline proteins that provide the packing structure fo…" at bounding box center [625, 198] width 845 height 45
drag, startPoint x: 427, startPoint y: 220, endPoint x: 471, endPoint y: 247, distance: 51.4
click at [471, 247] on p "The first reports that histones might be involved in epigenetics came in the 19…" at bounding box center [625, 268] width 845 height 61
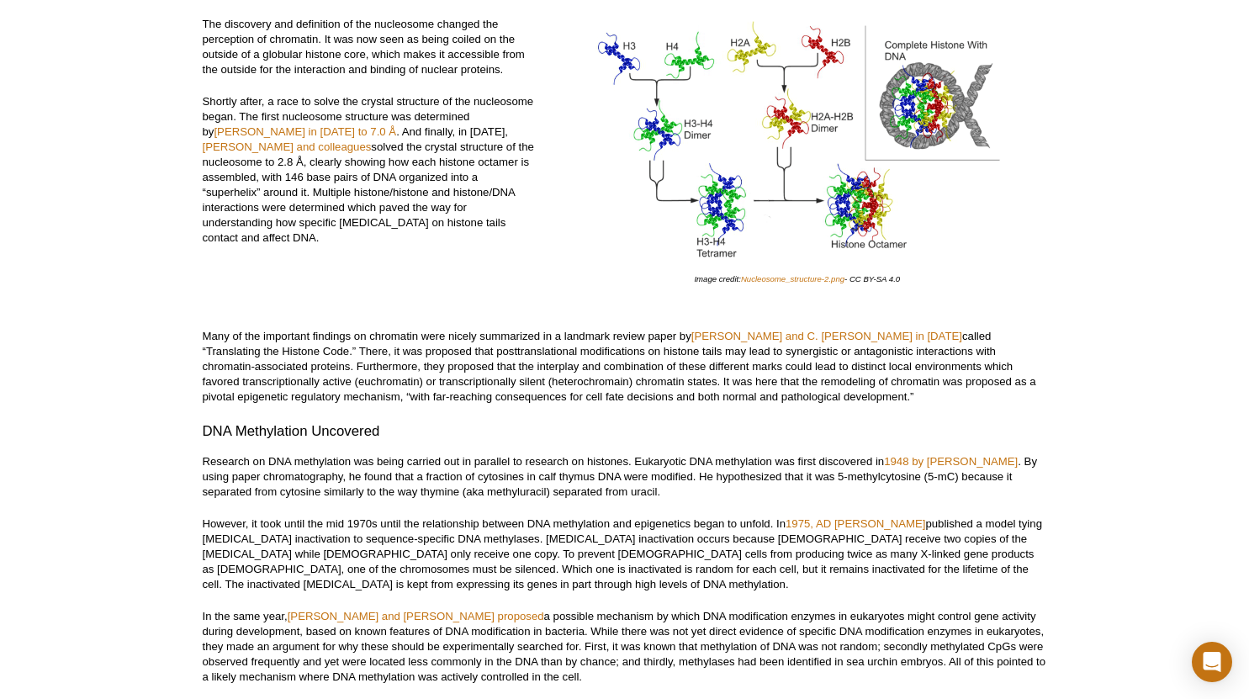
scroll to position [2152, 0]
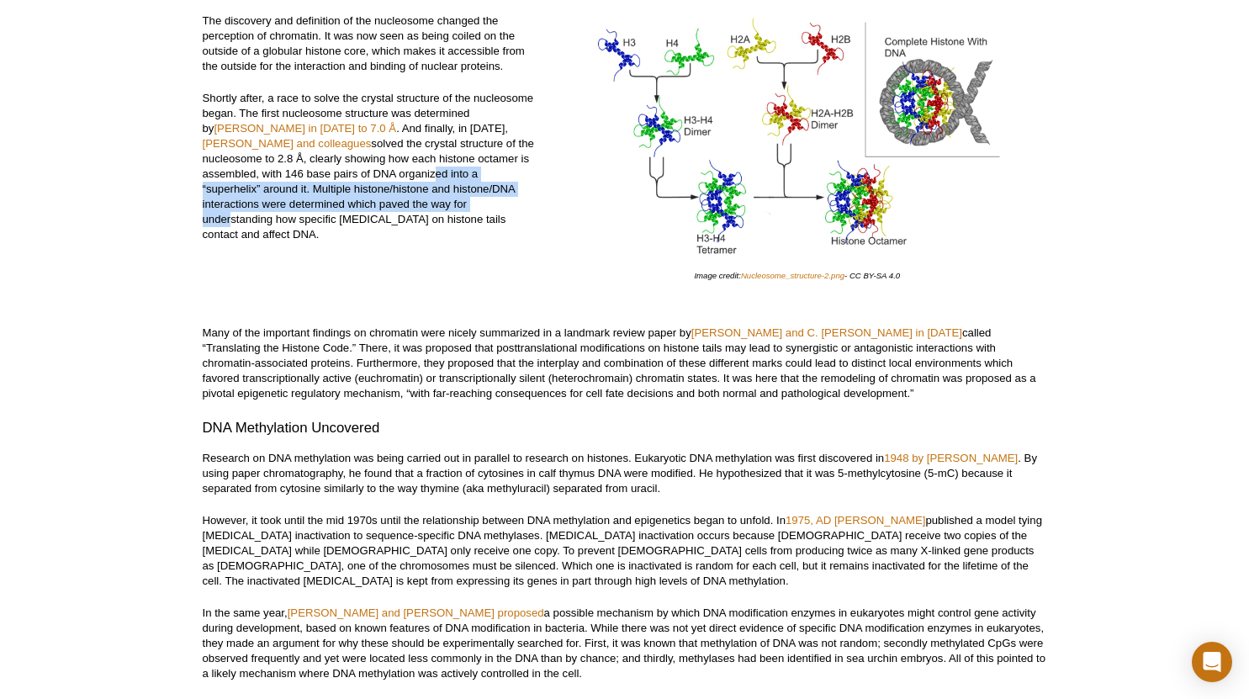
drag, startPoint x: 328, startPoint y: 175, endPoint x: 348, endPoint y: 214, distance: 43.6
click at [348, 214] on p "Shortly after, a race to solve the crystal structure of the nucleosome began. T…" at bounding box center [369, 166] width 333 height 151
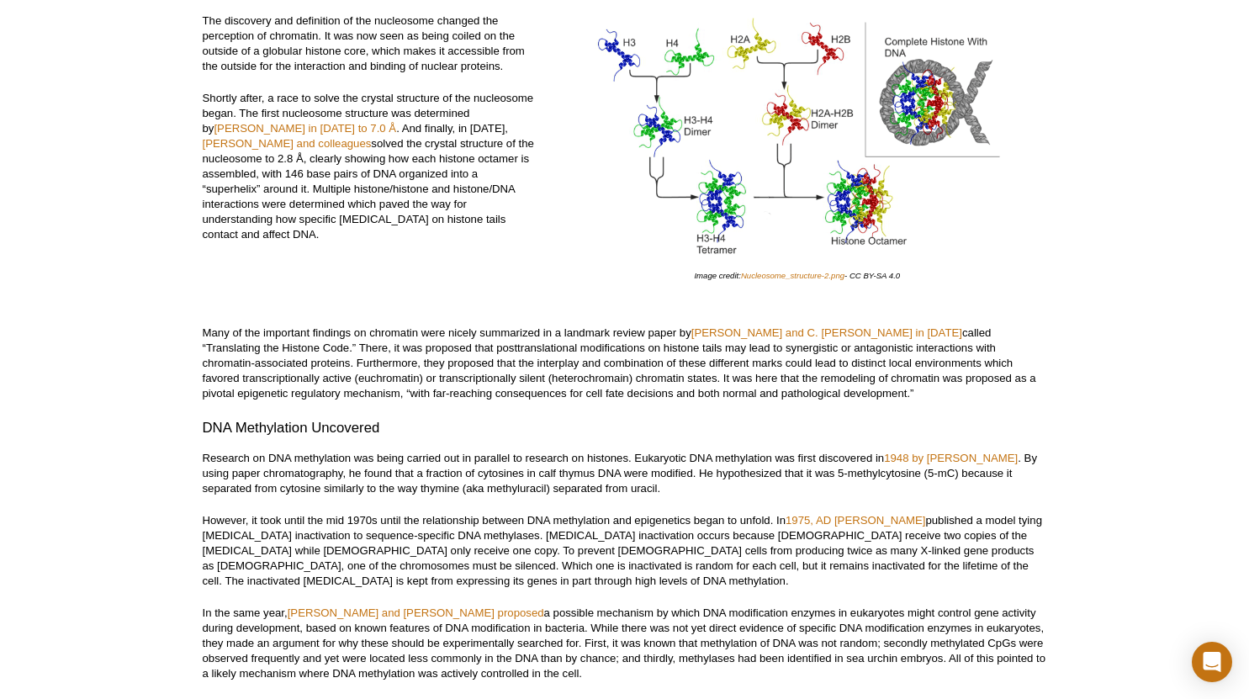
click at [296, 184] on p "Shortly after, a race to solve the crystal structure of the nucleosome began. T…" at bounding box center [369, 166] width 333 height 151
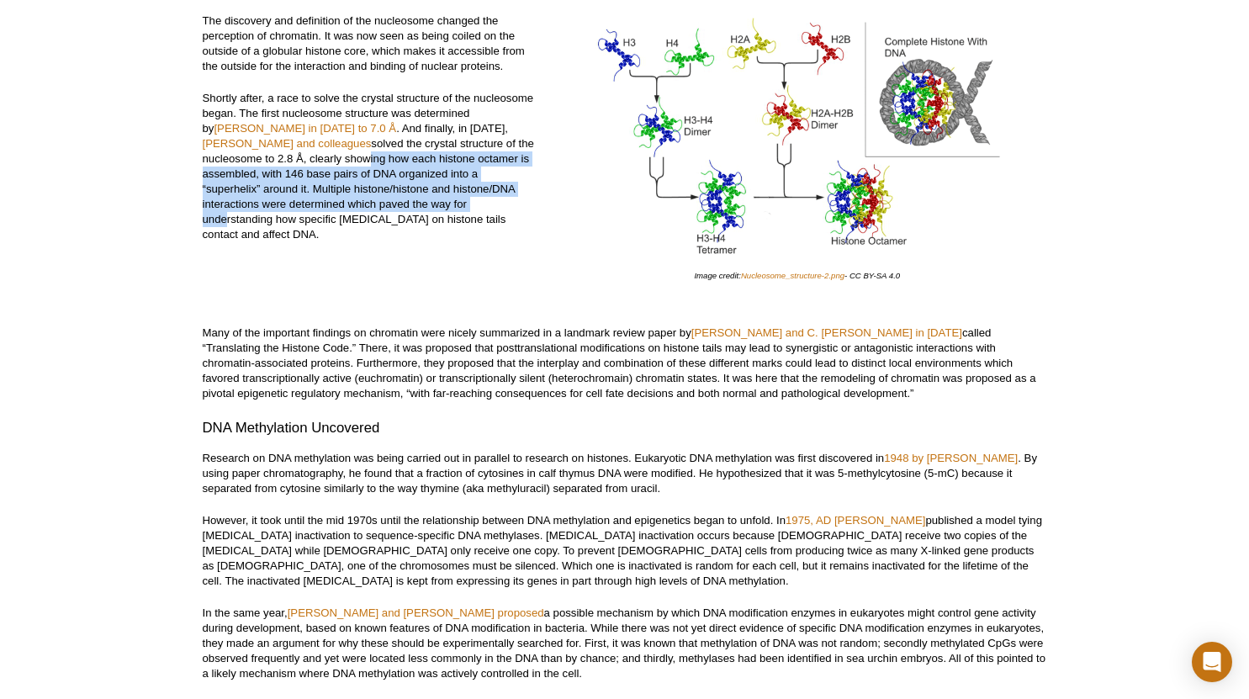
drag, startPoint x: 255, startPoint y: 170, endPoint x: 343, endPoint y: 201, distance: 93.7
click at [343, 201] on p "Shortly after, a race to solve the crystal structure of the nucleosome began. T…" at bounding box center [369, 166] width 333 height 151
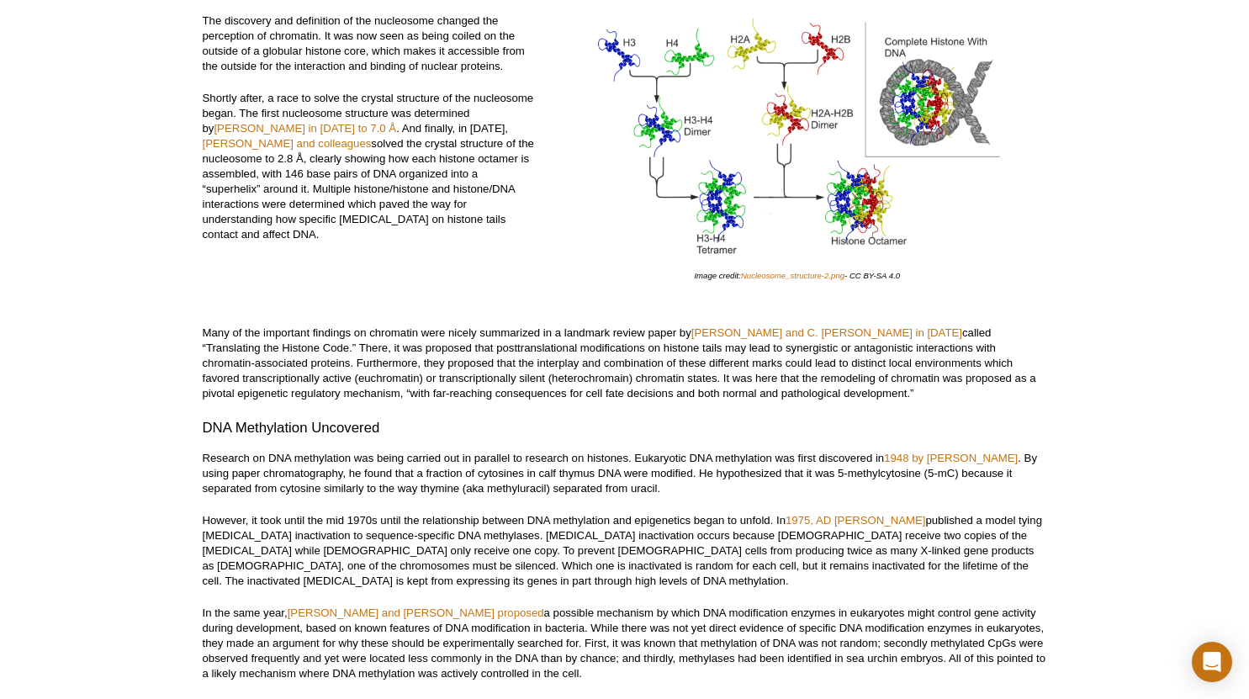
click at [877, 323] on div "The discovery and definition of the nucleosome changed the perception of chroma…" at bounding box center [625, 169] width 845 height 312
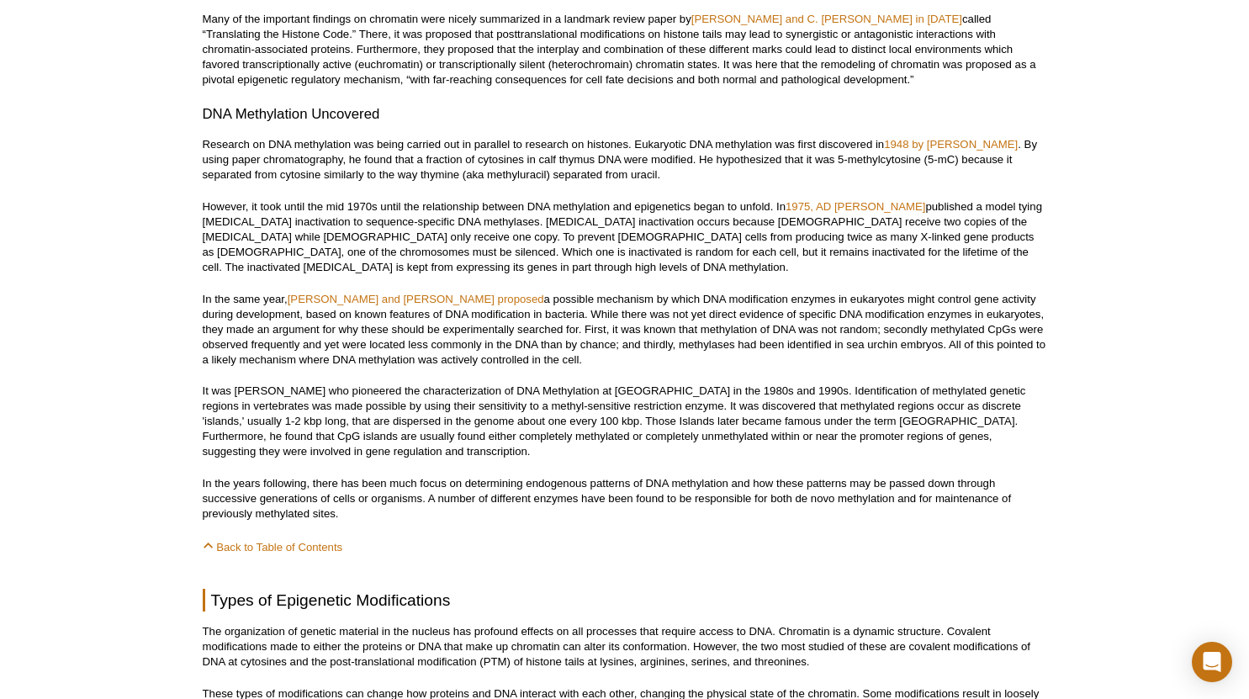
scroll to position [2467, 0]
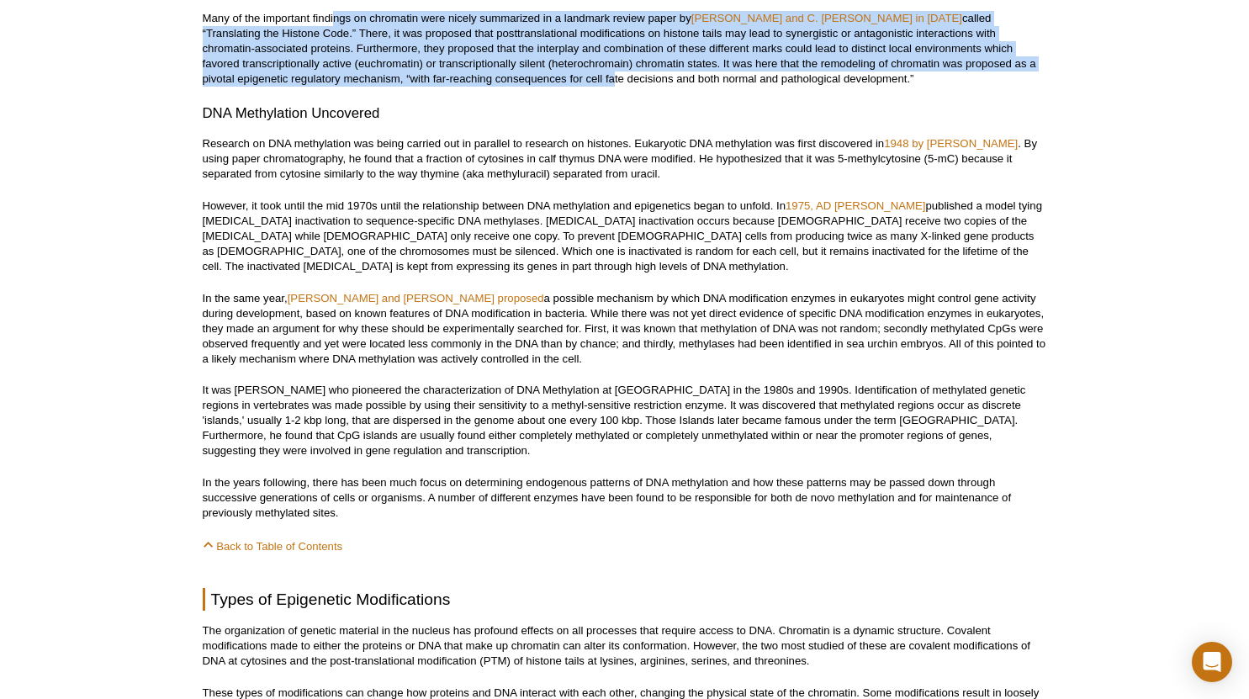
drag, startPoint x: 335, startPoint y: 17, endPoint x: 520, endPoint y: 82, distance: 196.1
click at [520, 82] on p "Many of the important findings on chromatin were nicely summarized in a landmar…" at bounding box center [625, 49] width 845 height 76
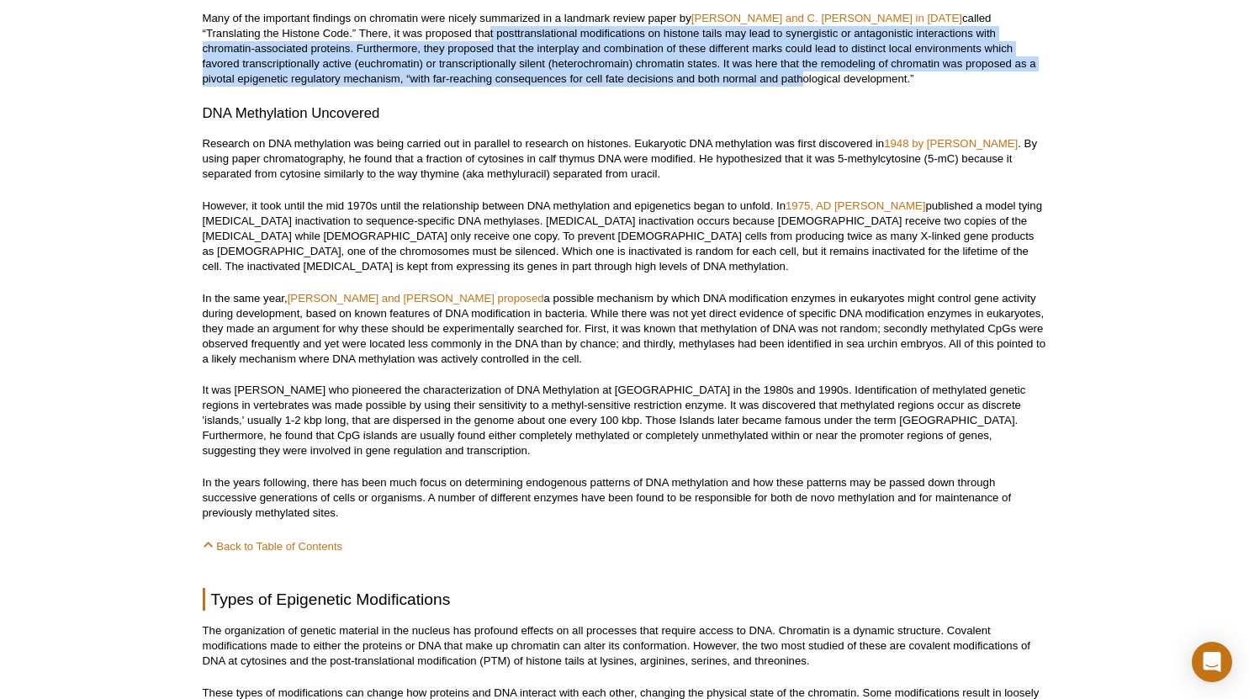
drag, startPoint x: 402, startPoint y: 39, endPoint x: 708, endPoint y: 77, distance: 308.7
click at [708, 77] on p "Many of the important findings on chromatin were nicely summarized in a landmar…" at bounding box center [625, 49] width 845 height 76
drag, startPoint x: 771, startPoint y: 85, endPoint x: 336, endPoint y: 41, distance: 438.0
click at [336, 41] on p "Many of the important findings on chromatin were nicely summarized in a landmar…" at bounding box center [625, 49] width 845 height 76
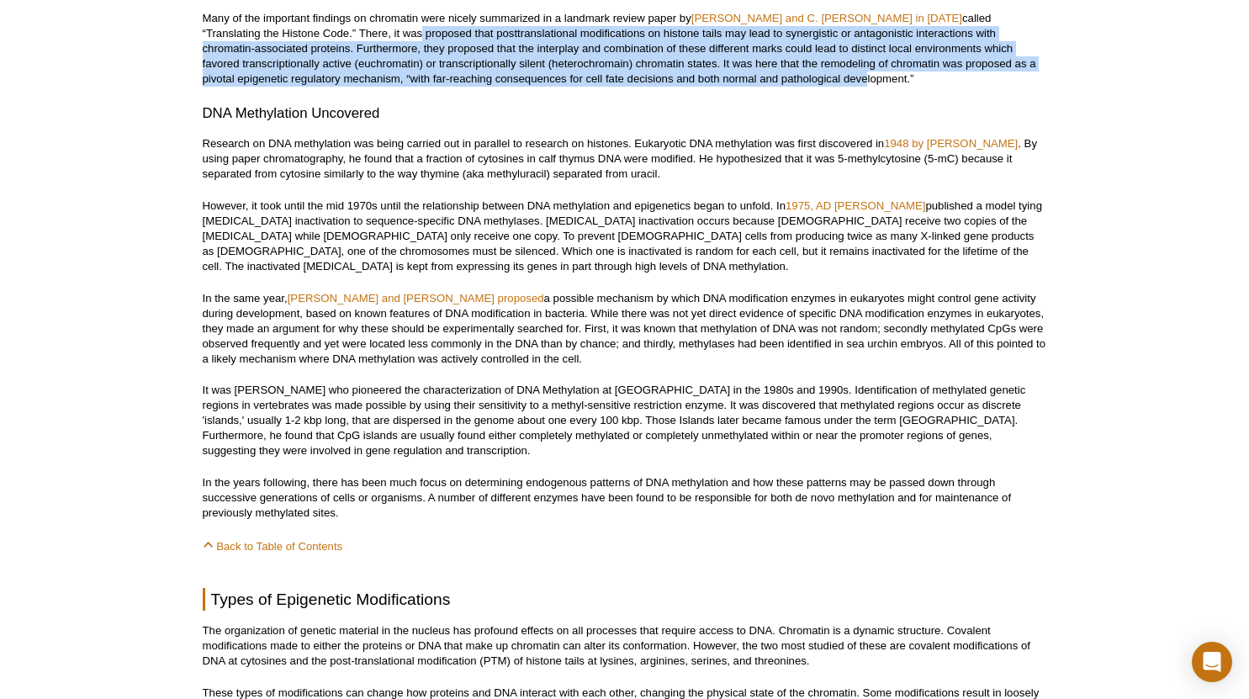
click at [336, 41] on p "Many of the important findings on chromatin were nicely summarized in a landmar…" at bounding box center [625, 49] width 845 height 76
drag, startPoint x: 377, startPoint y: 48, endPoint x: 697, endPoint y: 80, distance: 321.3
click at [697, 80] on p "Many of the important findings on chromatin were nicely summarized in a landmar…" at bounding box center [625, 49] width 845 height 76
drag, startPoint x: 724, startPoint y: 82, endPoint x: 359, endPoint y: 38, distance: 367.8
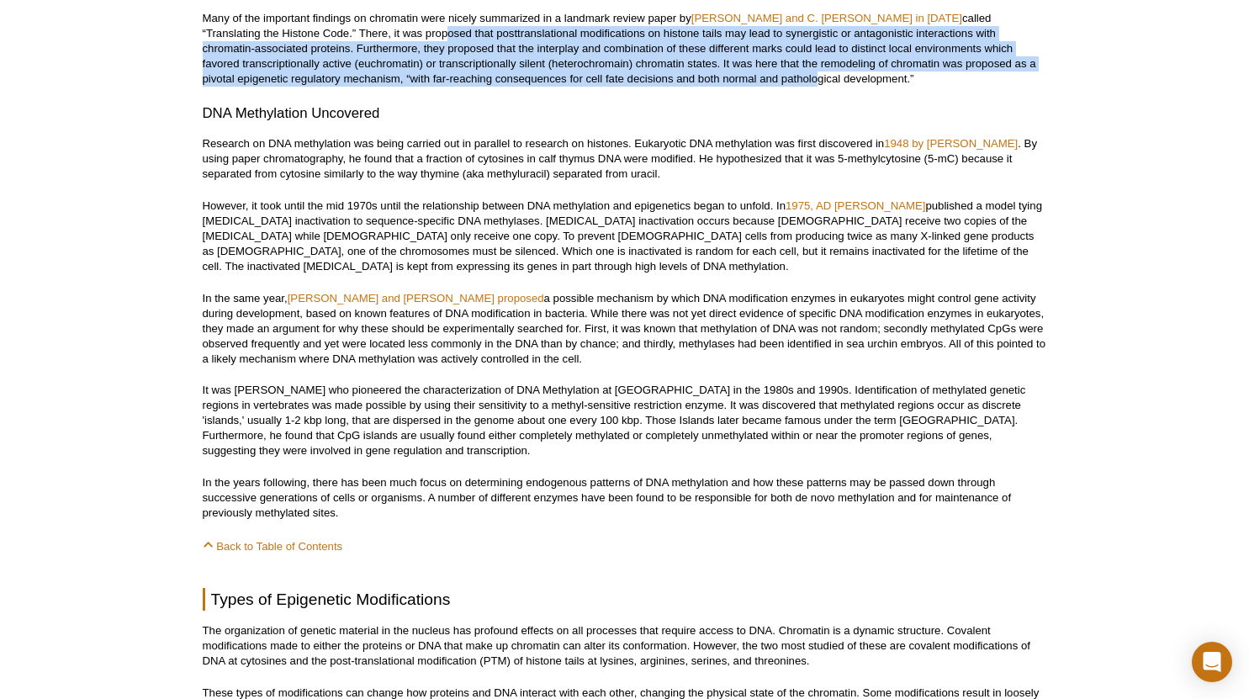
click at [359, 38] on p "Many of the important findings on chromatin were nicely summarized in a landmar…" at bounding box center [625, 49] width 845 height 76
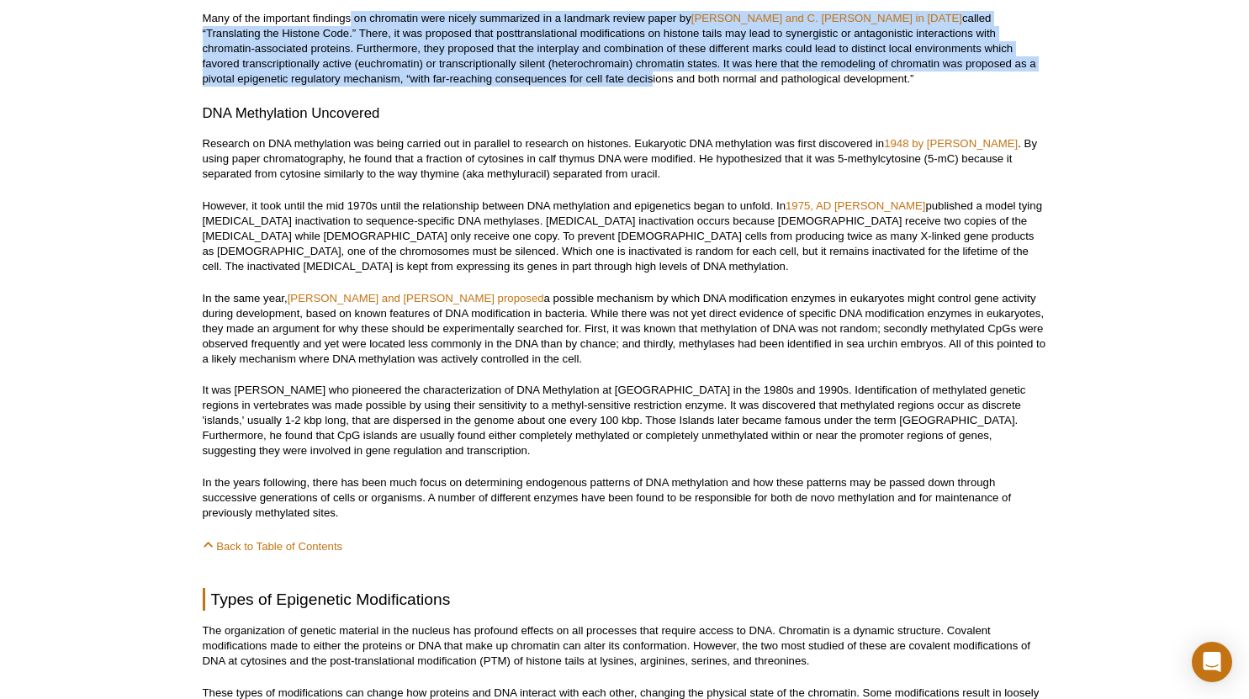
drag, startPoint x: 360, startPoint y: 23, endPoint x: 559, endPoint y: 85, distance: 208.1
click at [559, 85] on p "Many of the important findings on chromatin were nicely summarized in a landmar…" at bounding box center [625, 49] width 845 height 76
drag, startPoint x: 577, startPoint y: 85, endPoint x: 394, endPoint y: 22, distance: 194.0
click at [394, 22] on p "Many of the important findings on chromatin were nicely summarized in a landmar…" at bounding box center [625, 49] width 845 height 76
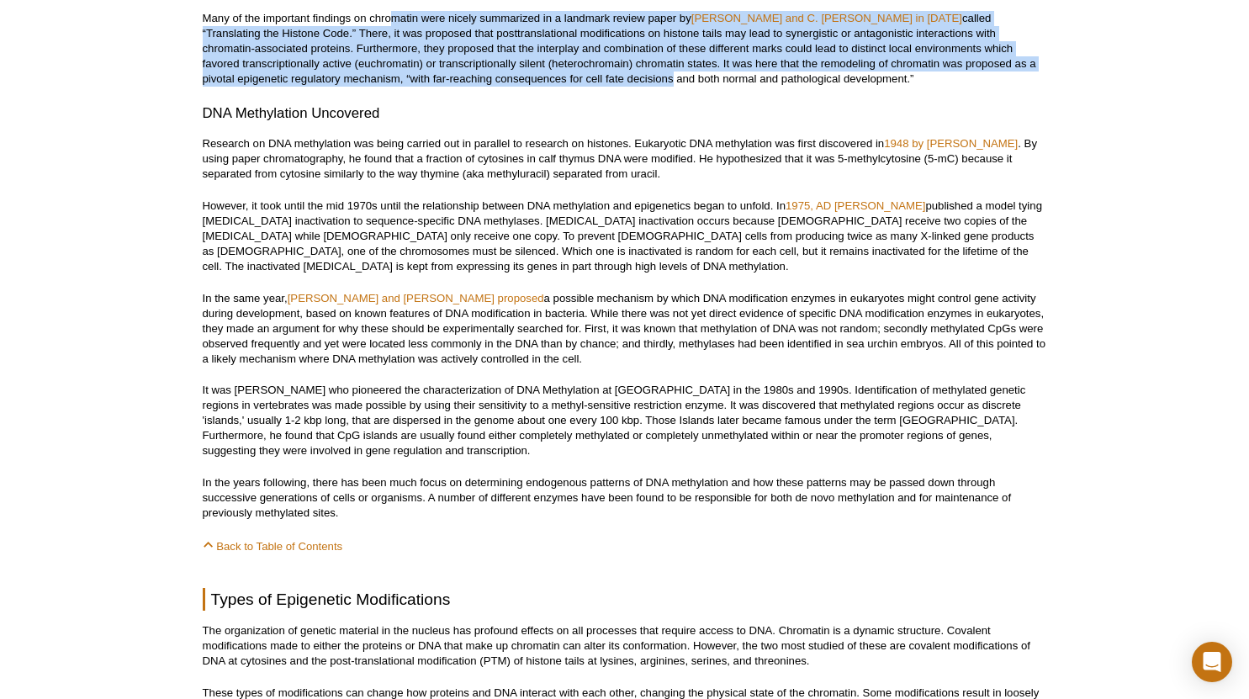
click at [394, 22] on p "Many of the important findings on chromatin were nicely summarized in a landmar…" at bounding box center [625, 49] width 845 height 76
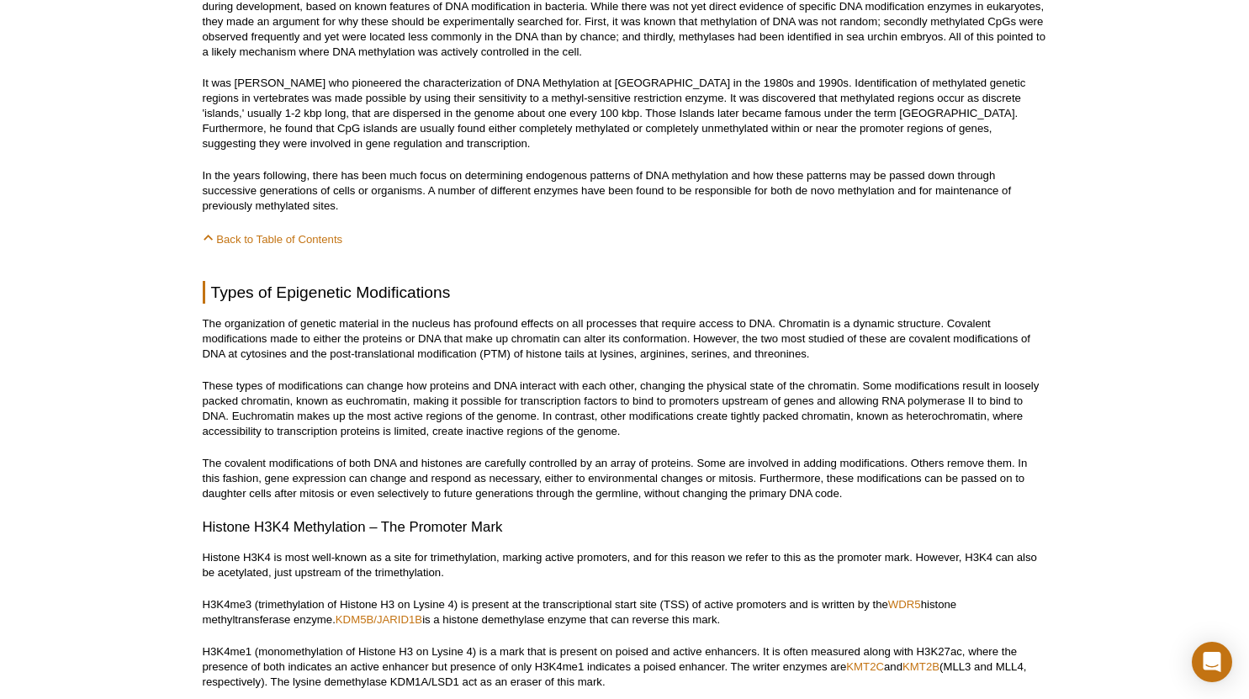
scroll to position [2776, 0]
